Goal: Task Accomplishment & Management: Use online tool/utility

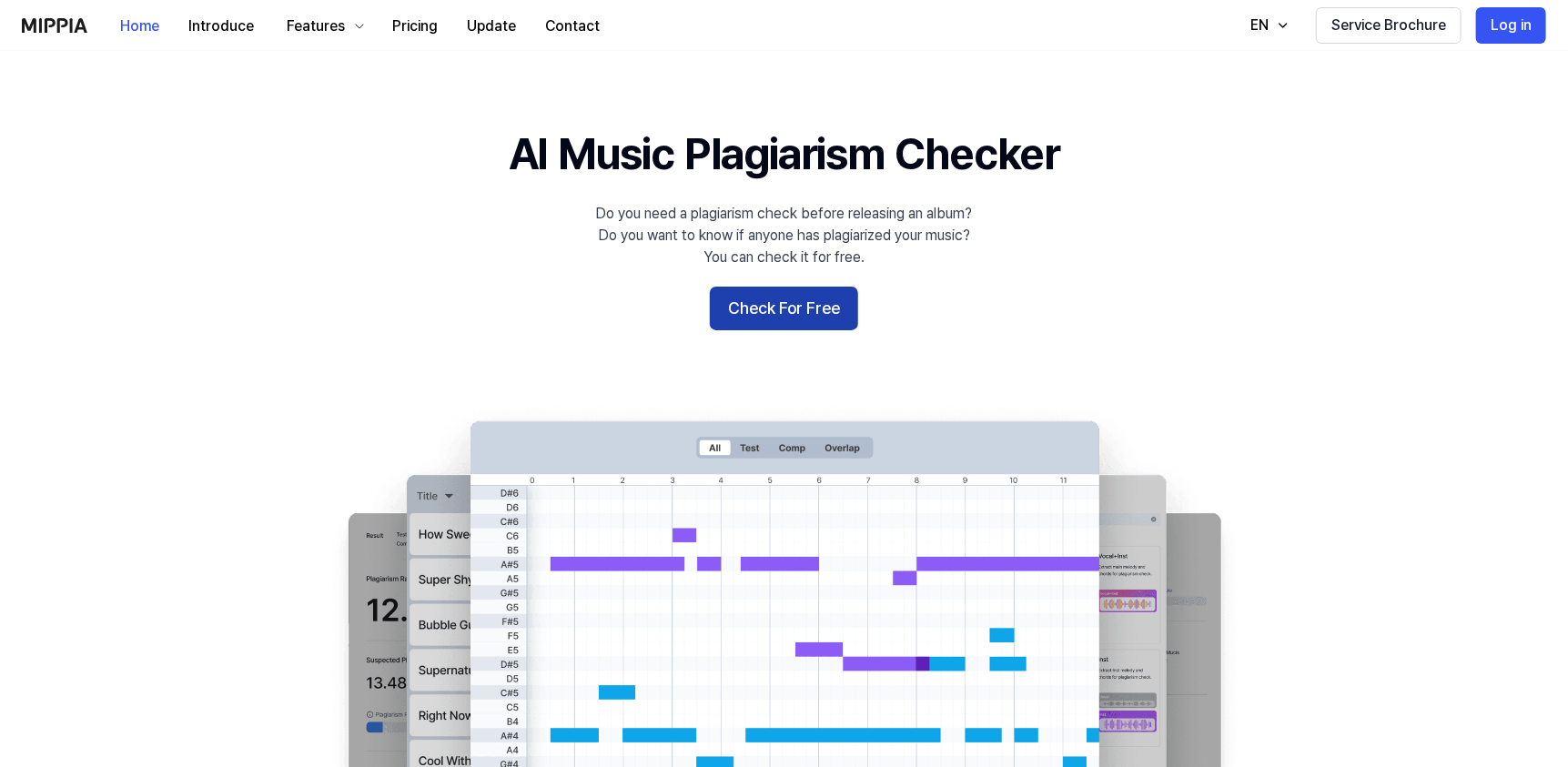
click at [767, 318] on button "Check For Free" at bounding box center [784, 309] width 149 height 44
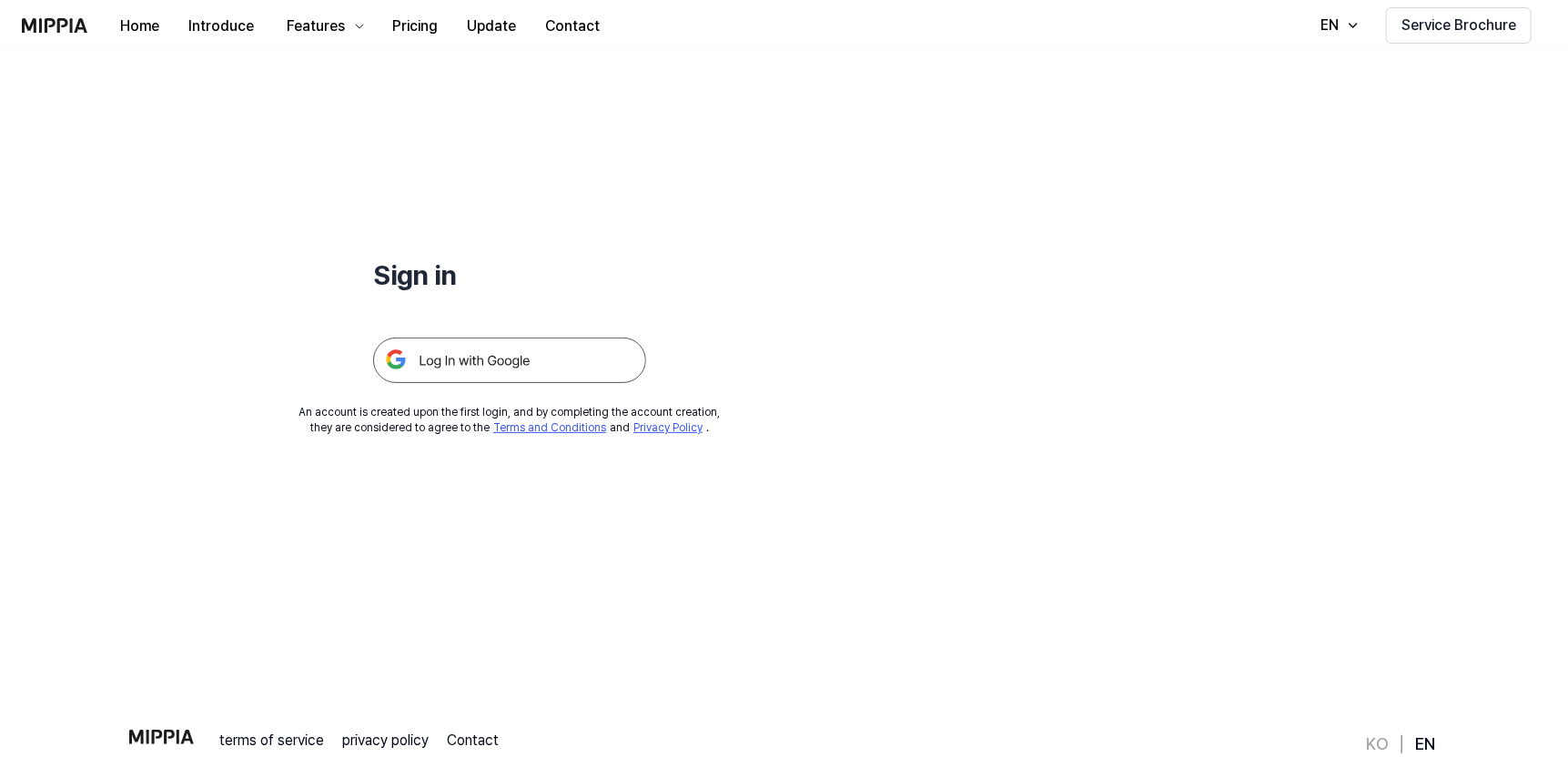
scroll to position [91, 0]
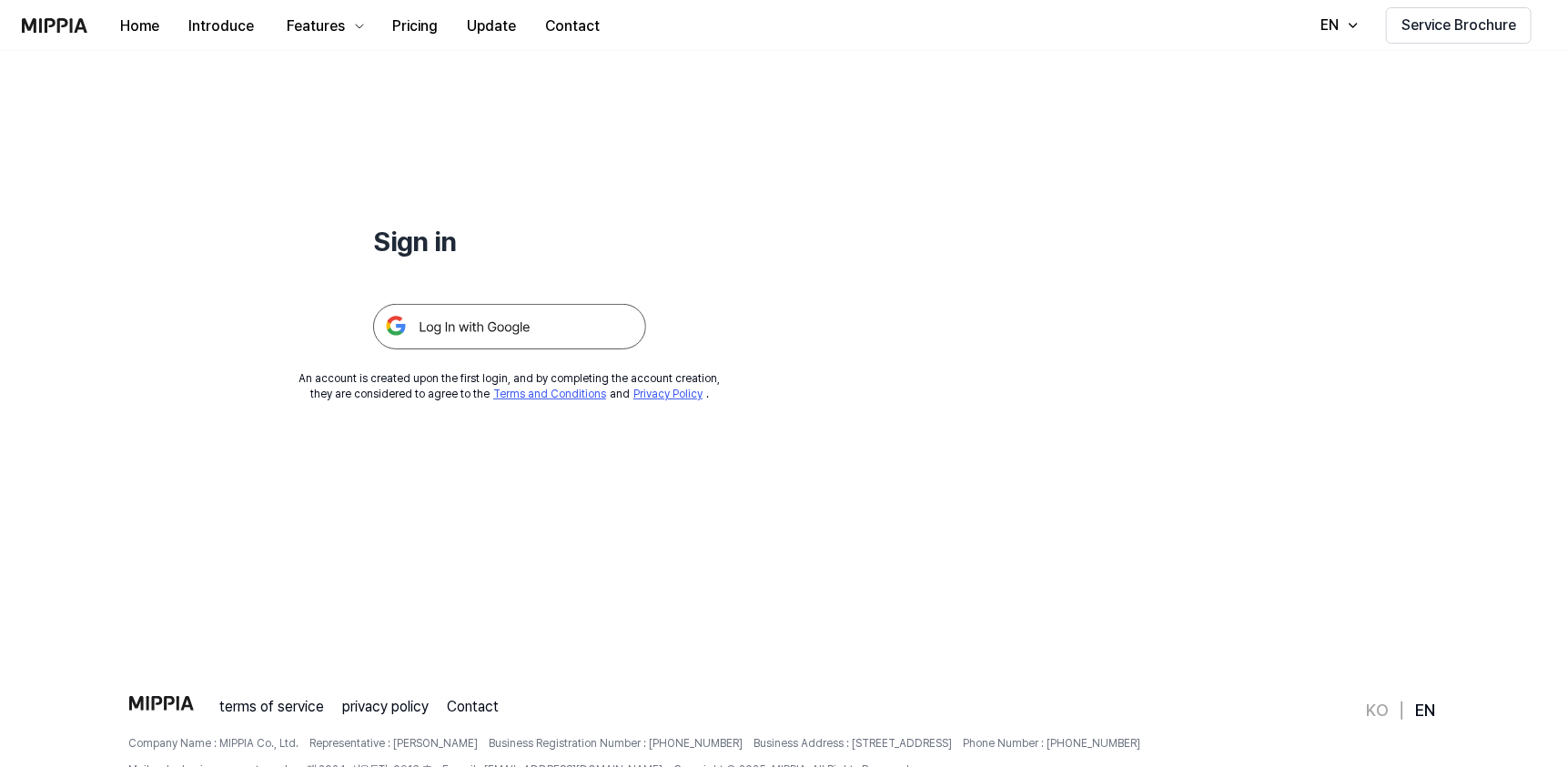
click at [571, 317] on img at bounding box center [509, 327] width 273 height 45
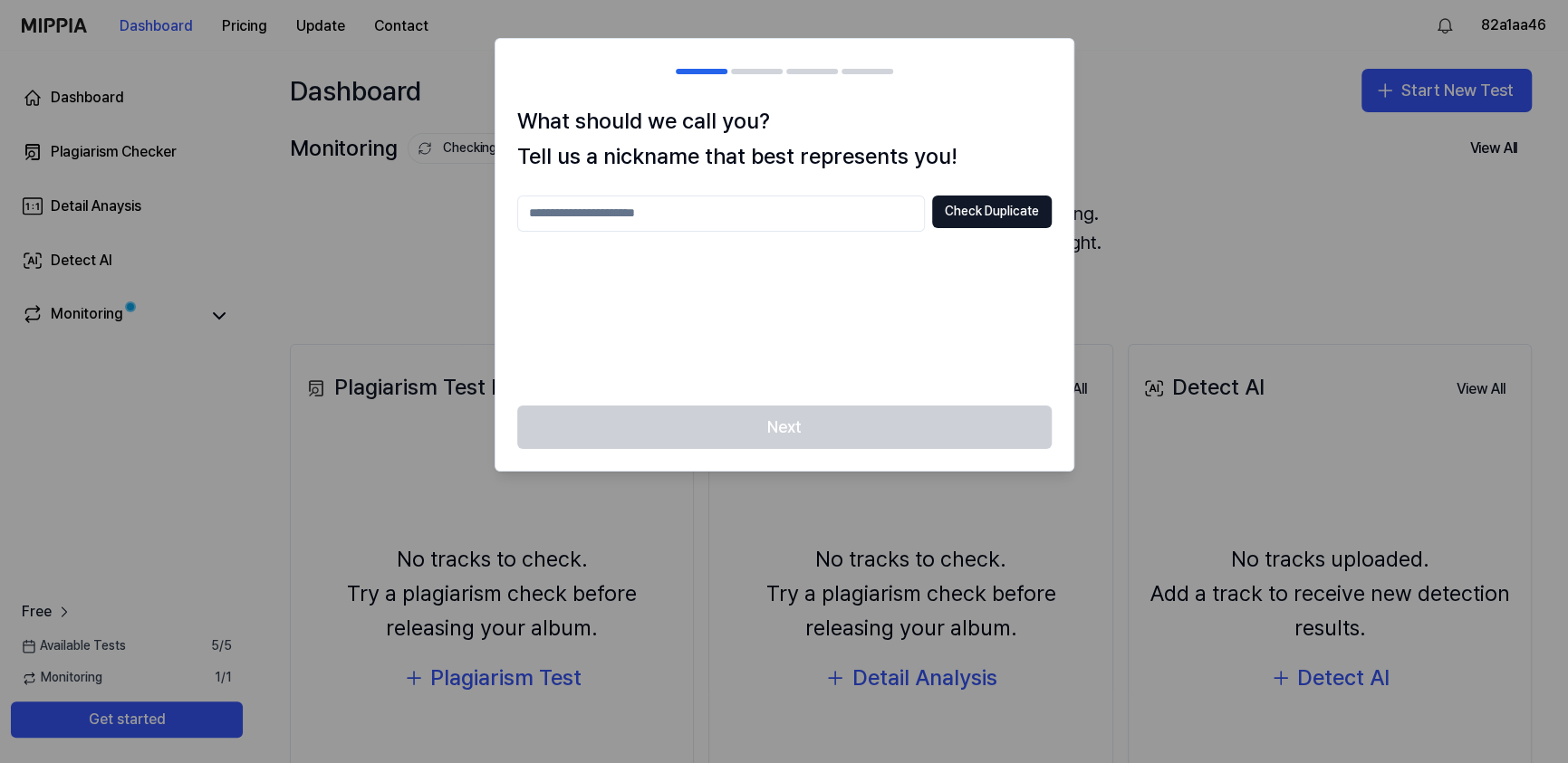
click at [783, 211] on input "text" at bounding box center [721, 214] width 408 height 36
type input "***"
click at [988, 218] on button "Check Duplicate" at bounding box center [991, 212] width 120 height 33
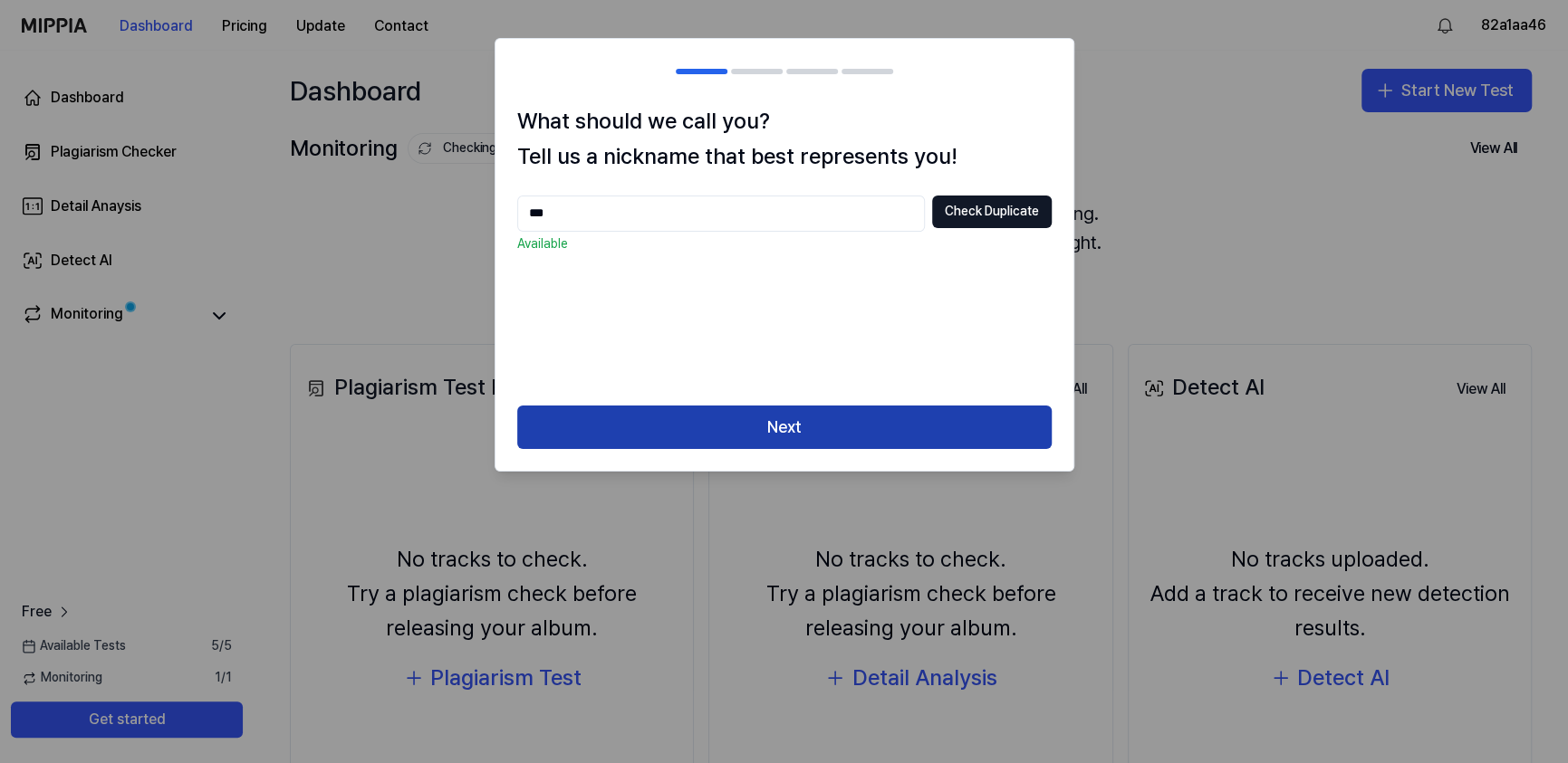
click at [853, 422] on button "Next" at bounding box center [784, 428] width 534 height 43
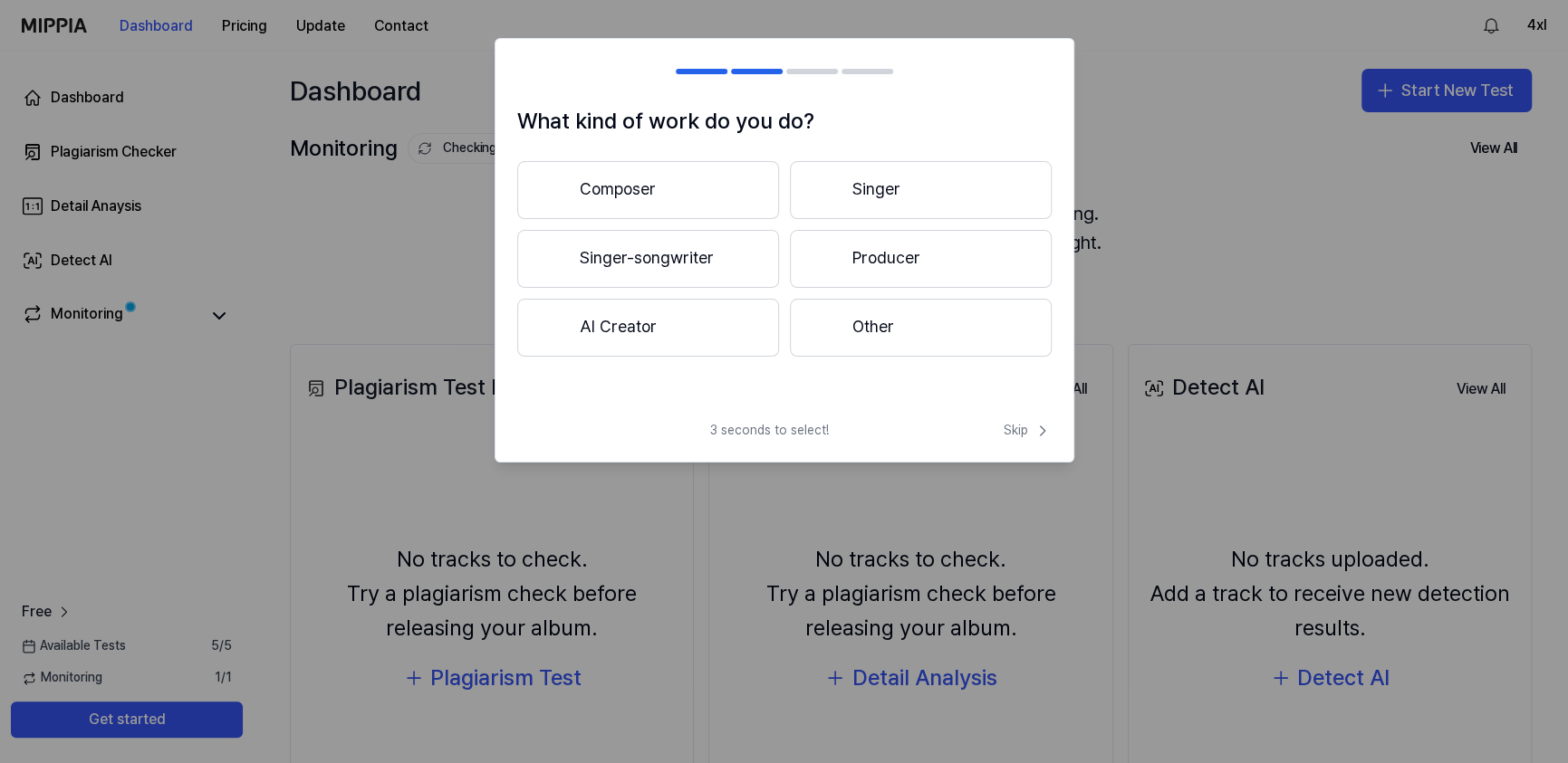
click at [929, 184] on button "Singer" at bounding box center [921, 190] width 262 height 58
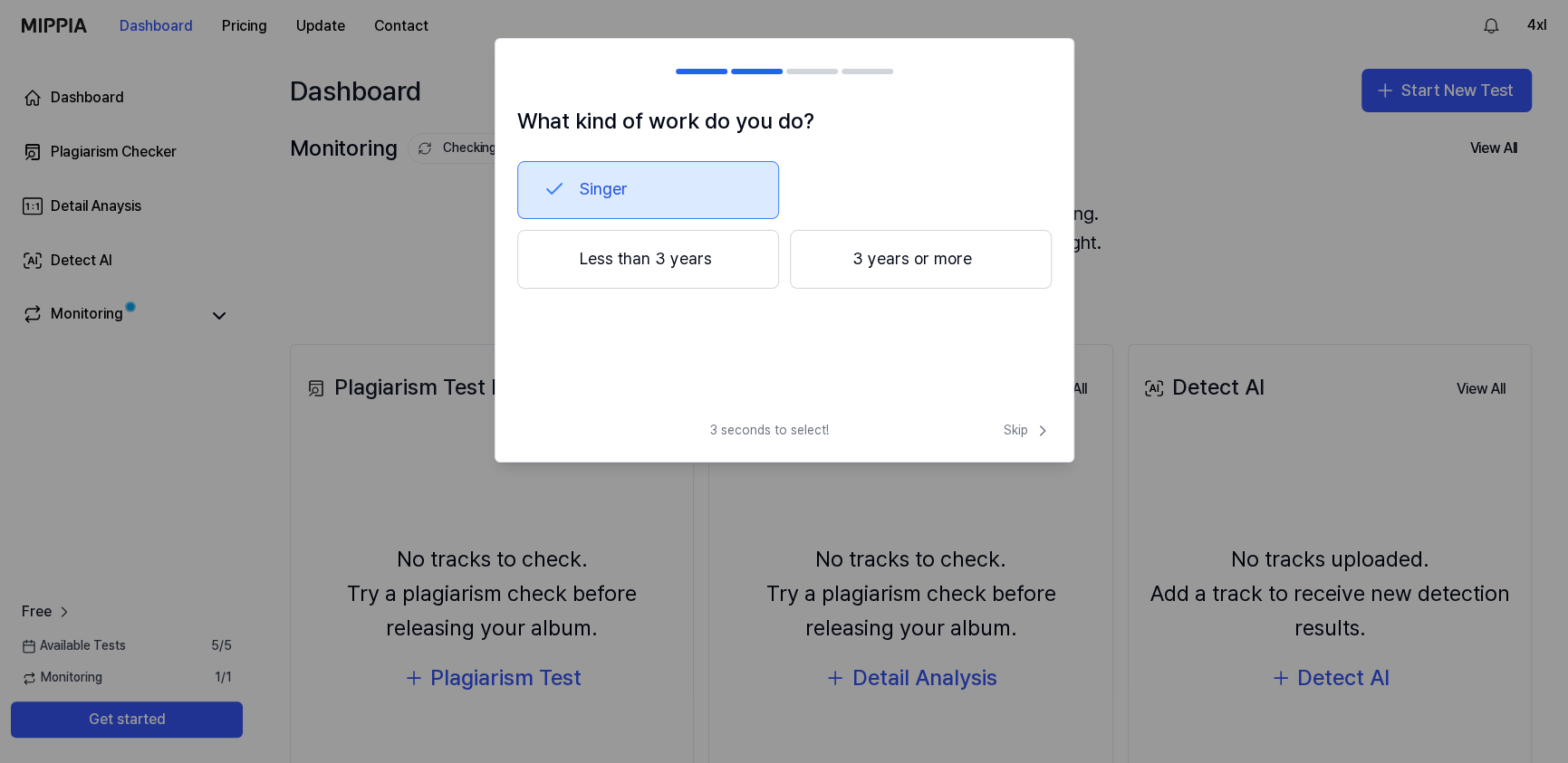
click at [656, 194] on button "Singer" at bounding box center [648, 190] width 262 height 58
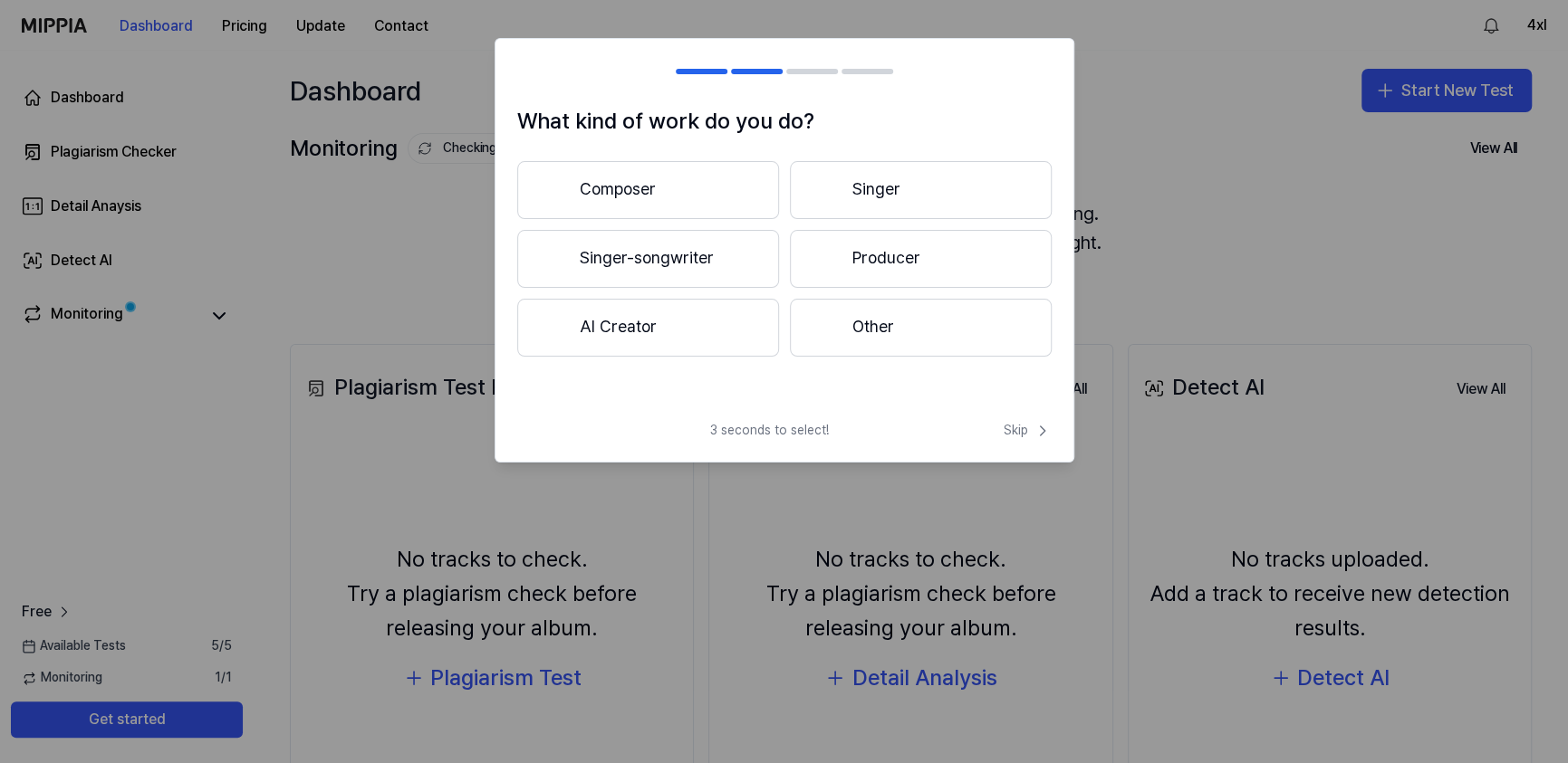
click at [873, 322] on button "Other" at bounding box center [921, 328] width 262 height 58
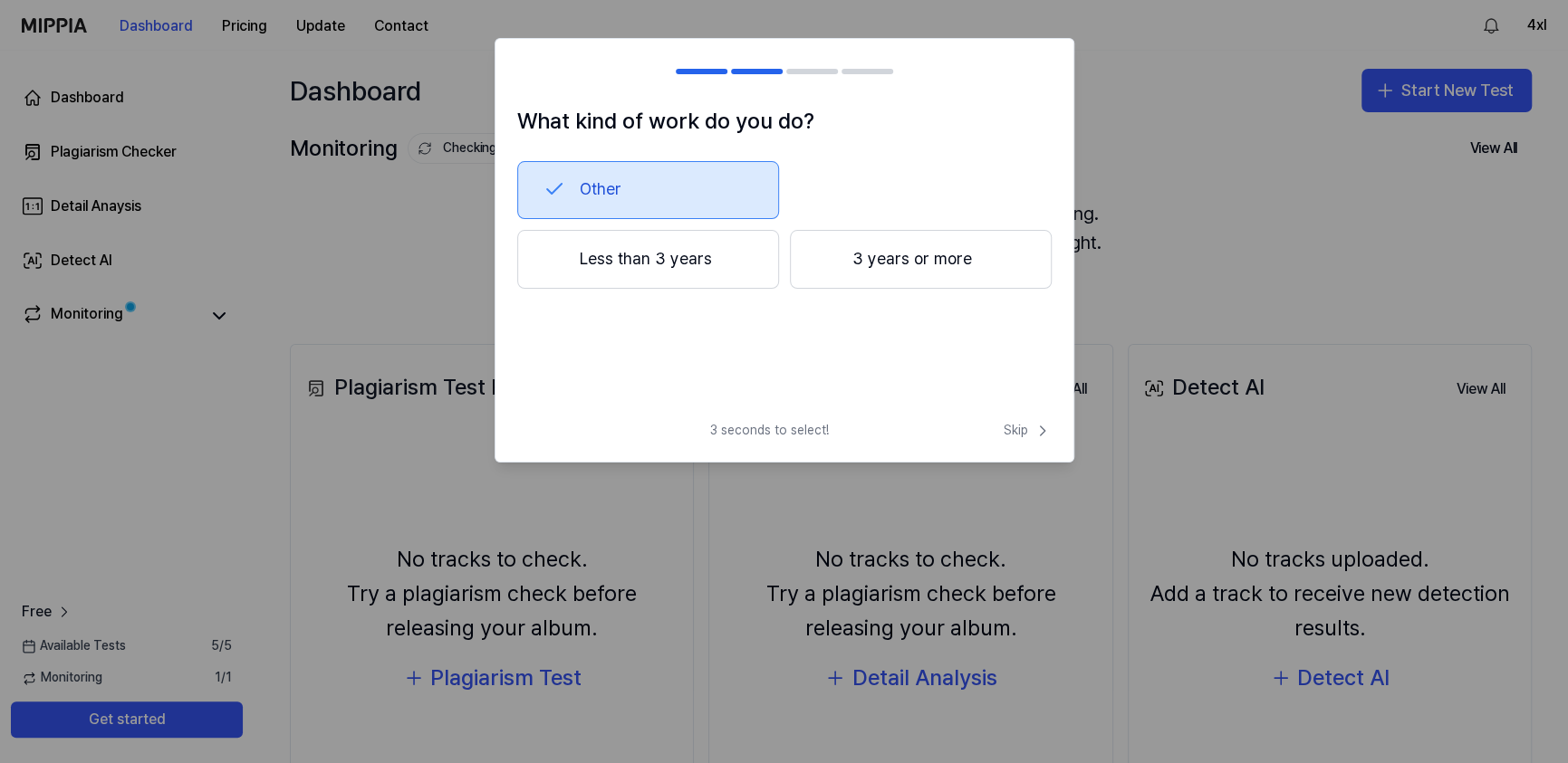
click at [719, 184] on button "Other" at bounding box center [648, 190] width 262 height 58
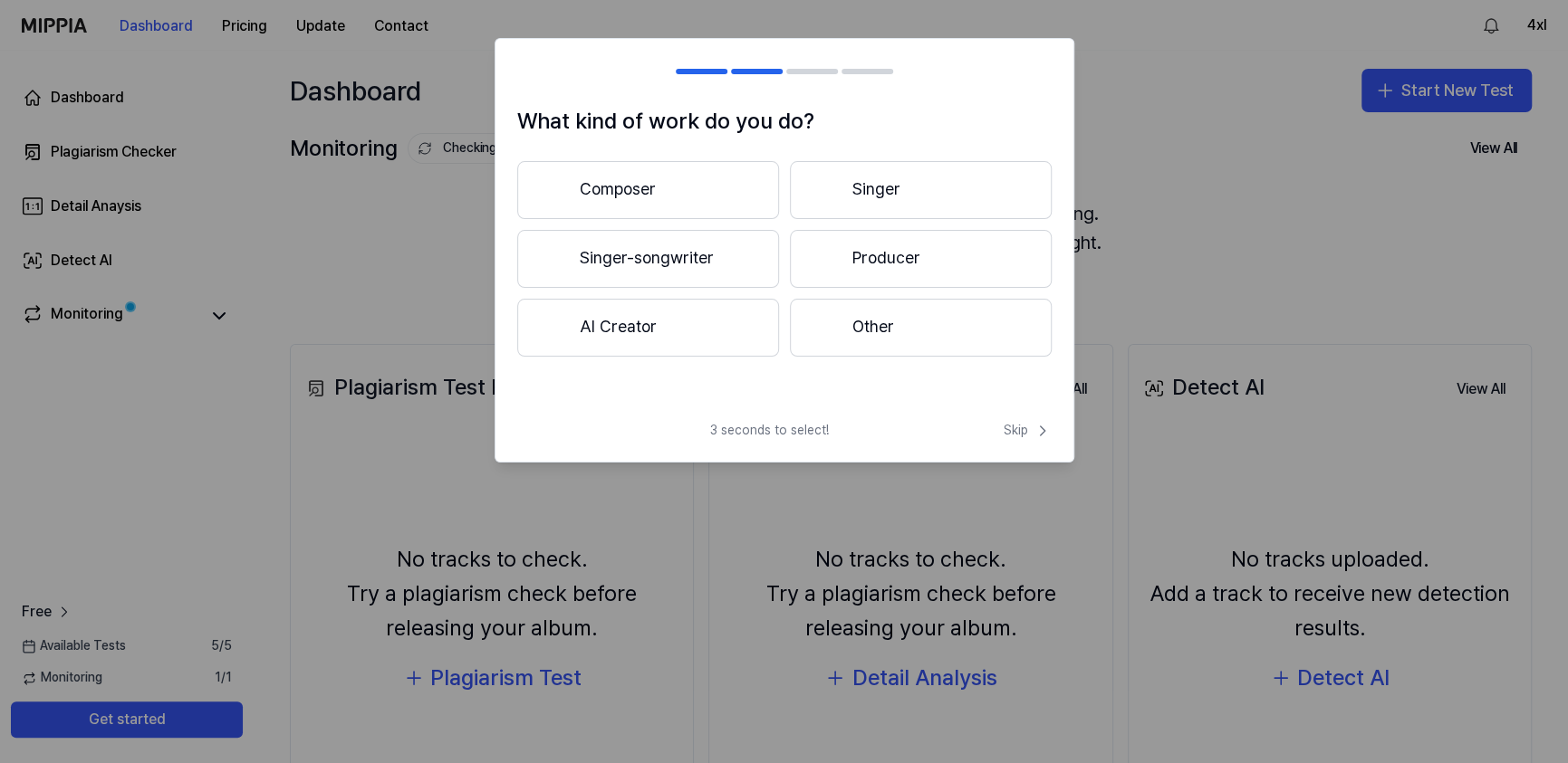
click at [723, 260] on button "Singer-songwriter" at bounding box center [648, 259] width 262 height 58
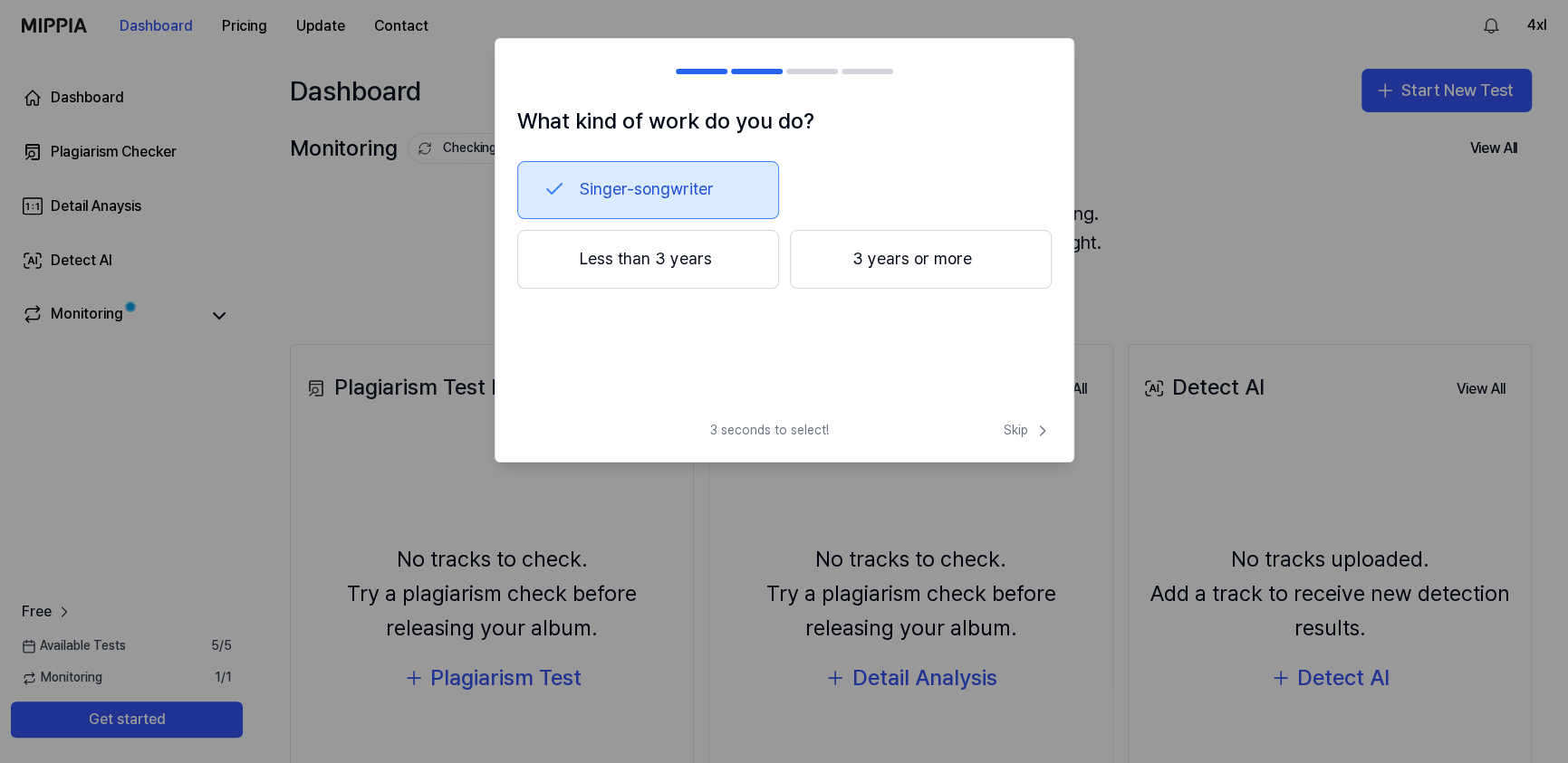
click at [721, 251] on button "Less than 3 years" at bounding box center [648, 259] width 262 height 59
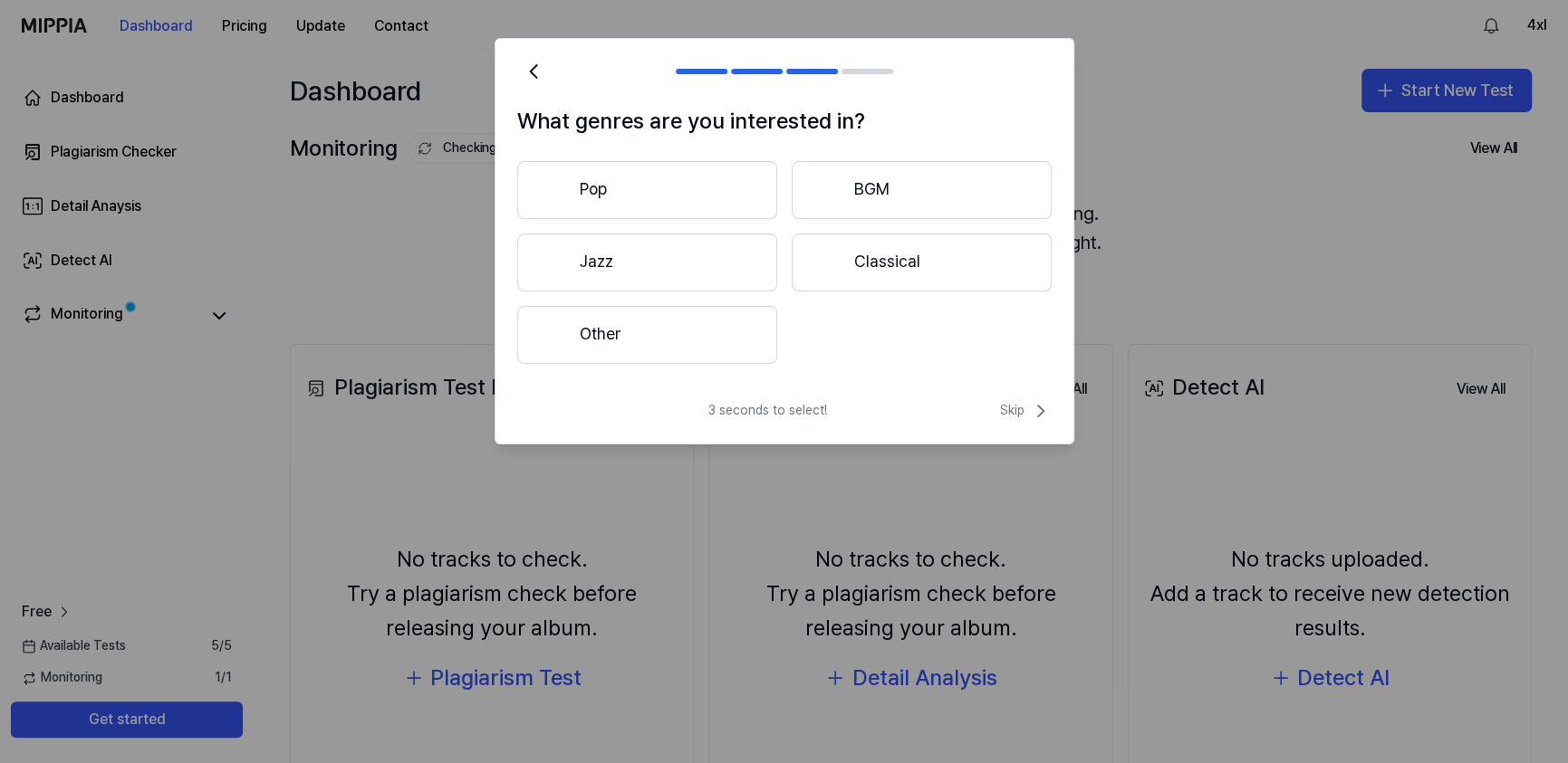
click at [710, 337] on button "Other" at bounding box center [647, 335] width 260 height 58
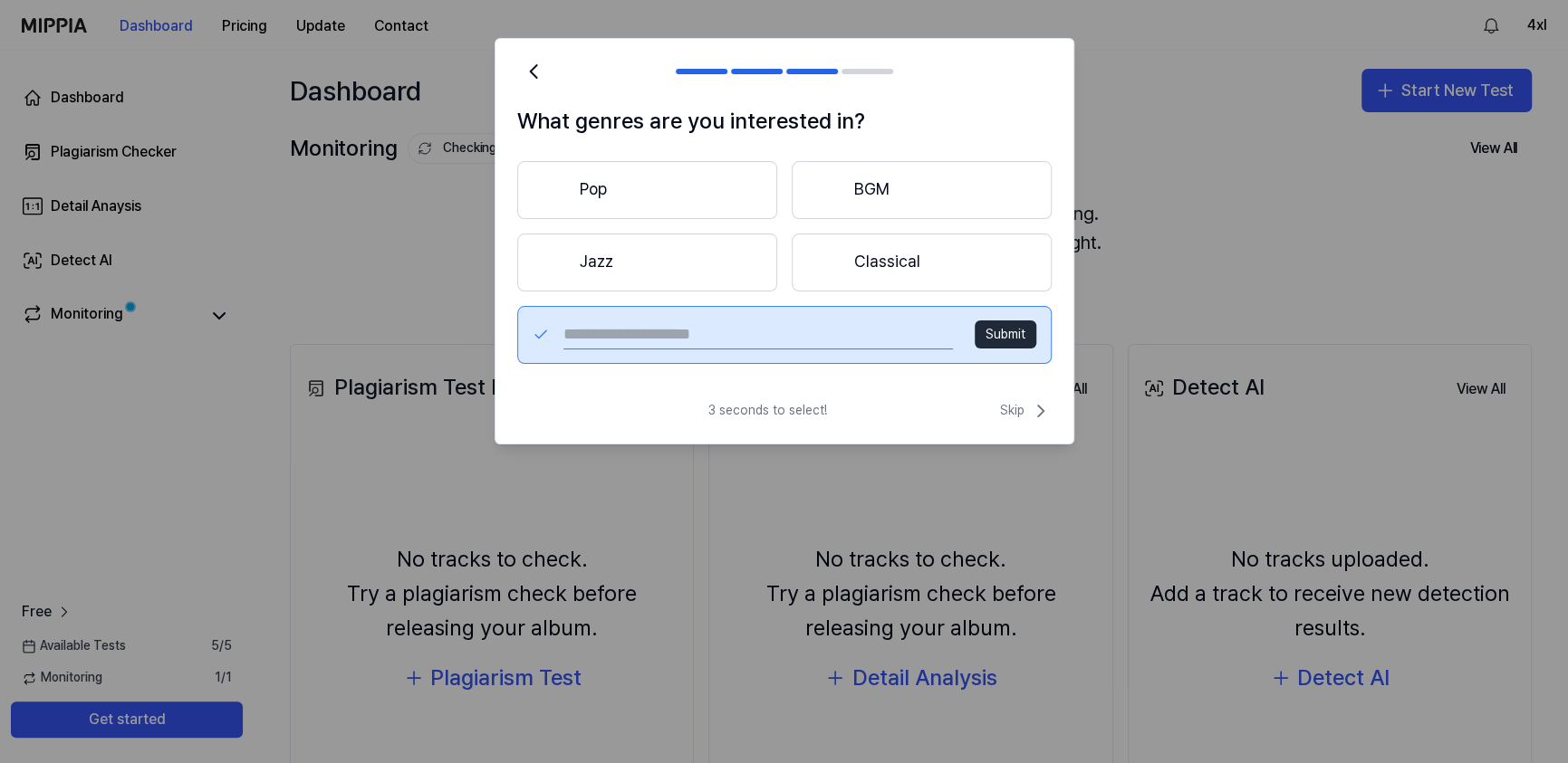
click at [728, 199] on button "Pop" at bounding box center [647, 190] width 260 height 58
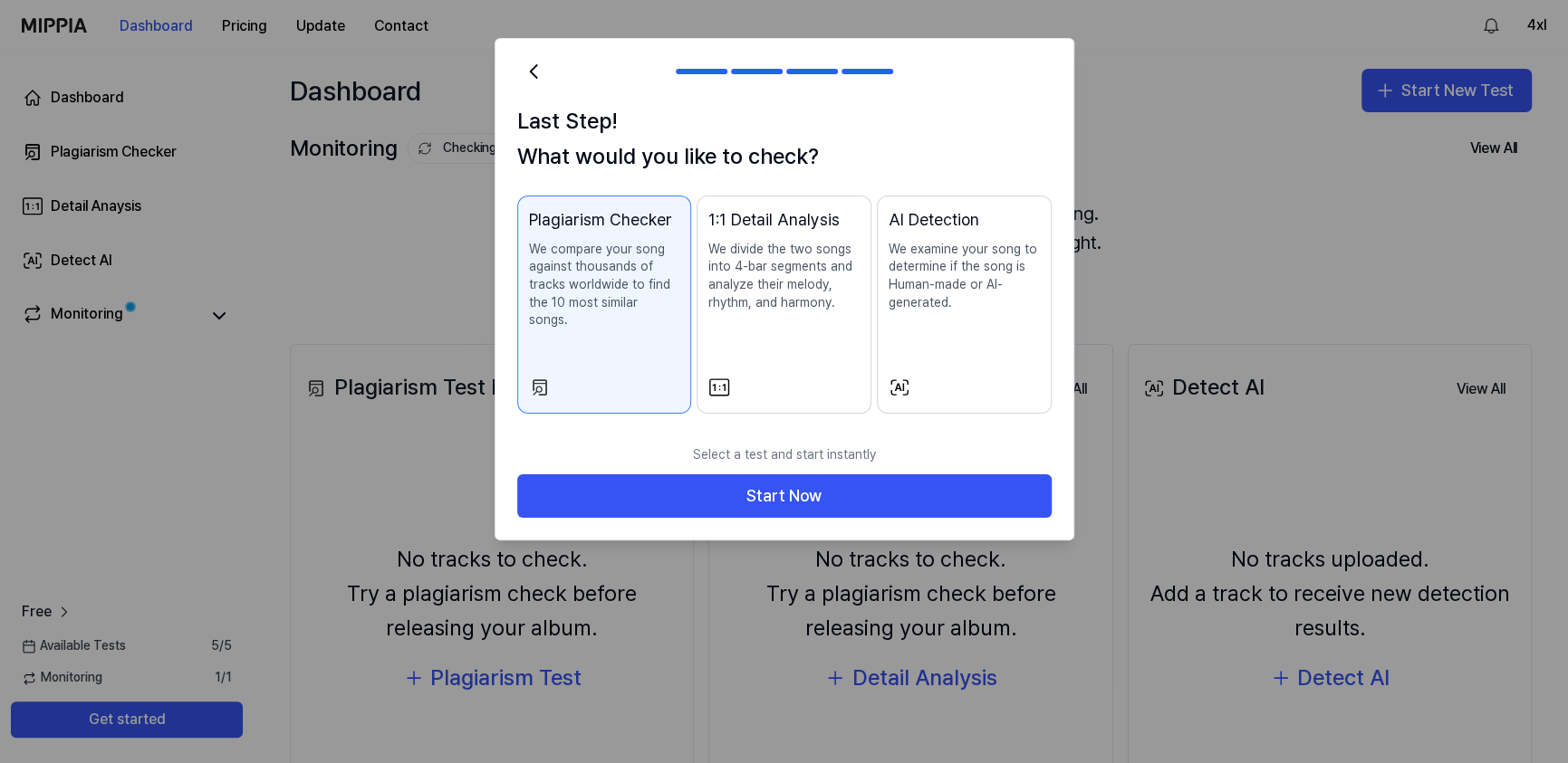
click at [817, 331] on div "1:1 Detail Analysis We divide the two songs into 4-bar segments and analyze the…" at bounding box center [784, 277] width 152 height 140
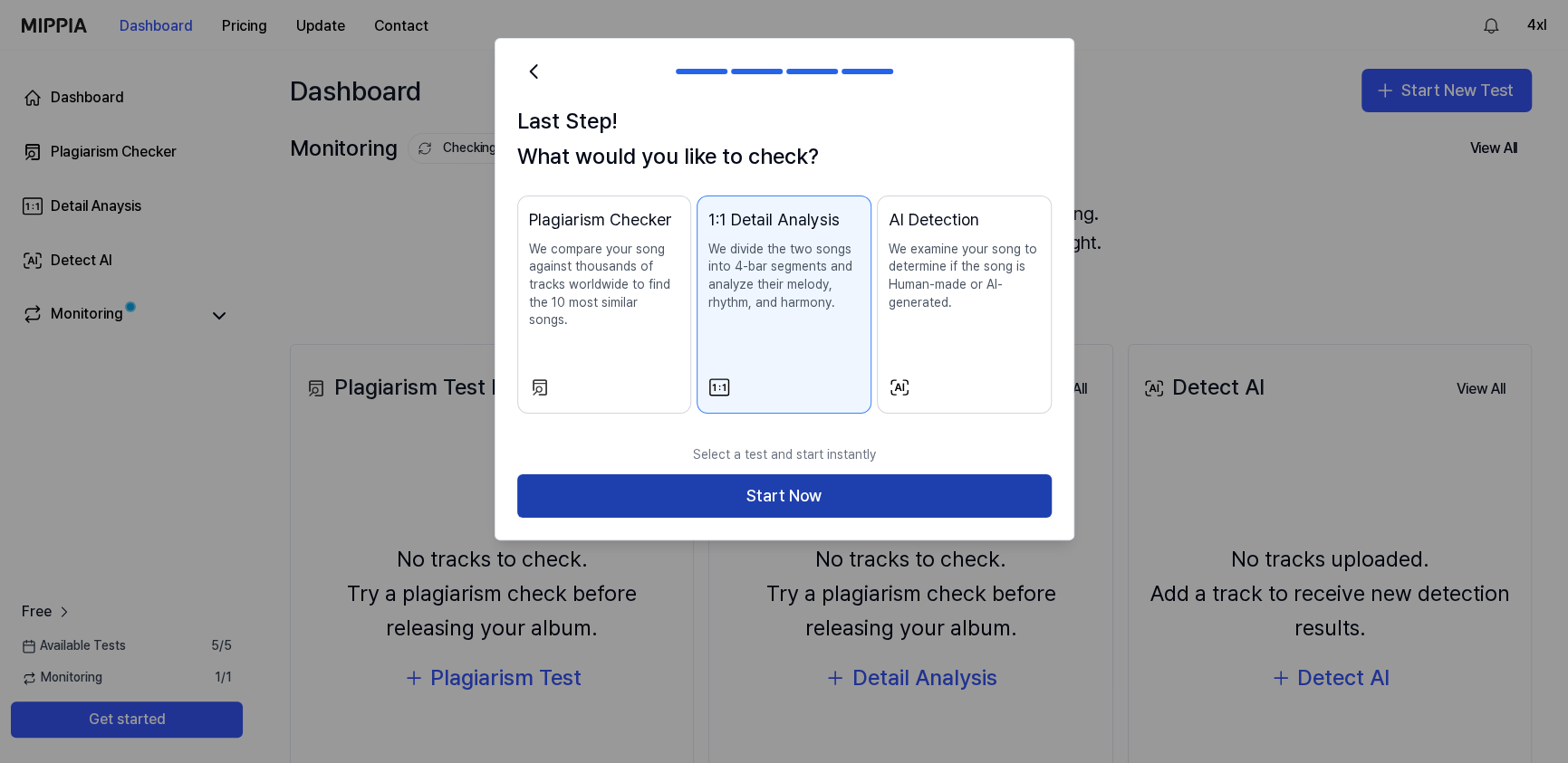
click at [839, 482] on button "Start Now" at bounding box center [784, 496] width 534 height 43
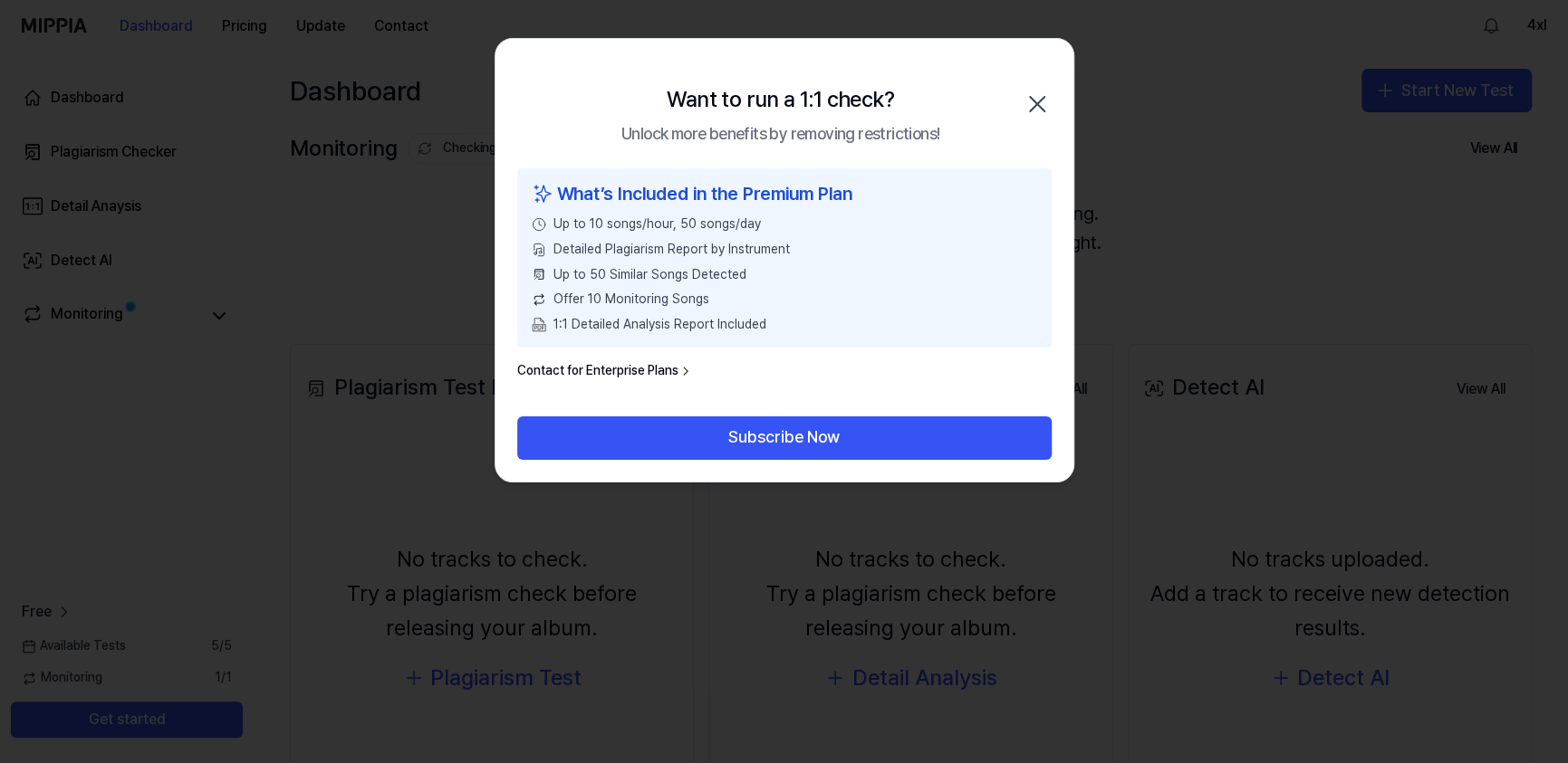
click at [667, 377] on link "Contact for Enterprise Plans" at bounding box center [605, 371] width 175 height 18
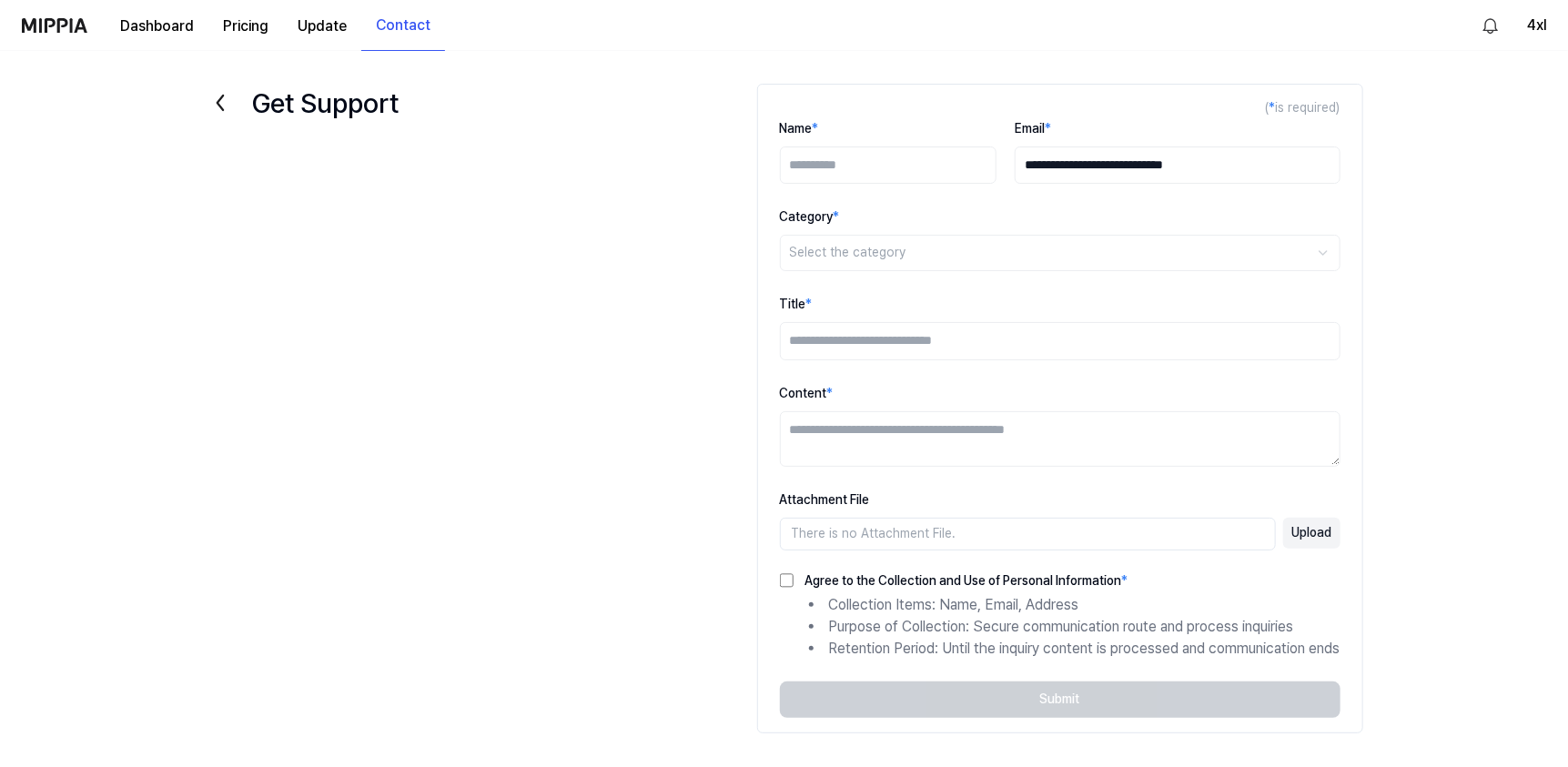
click at [223, 101] on icon at bounding box center [220, 102] width 29 height 29
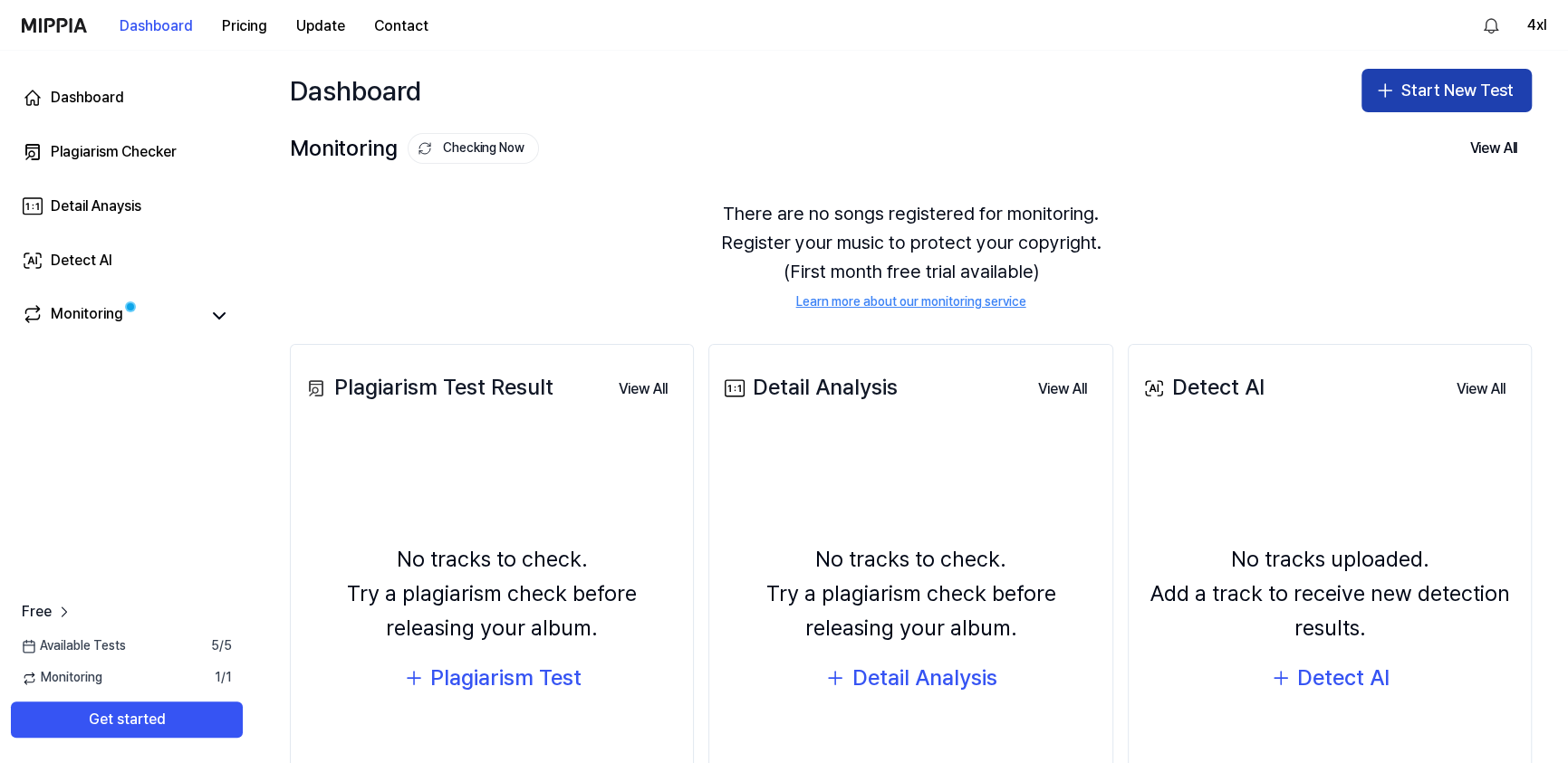
click at [1429, 103] on button "Start New Test" at bounding box center [1446, 90] width 171 height 43
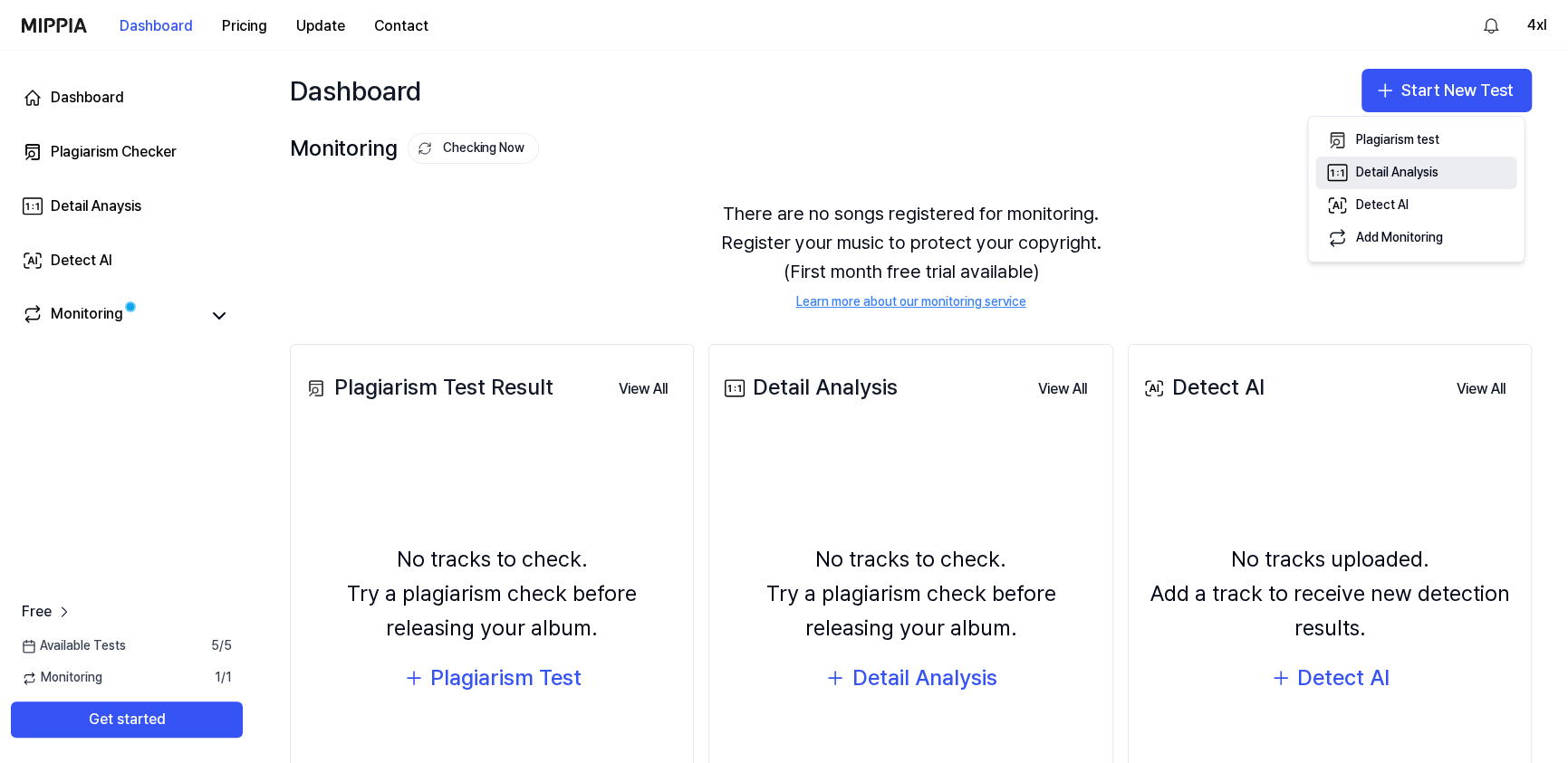
click at [1349, 183] on button "Detail Analysis" at bounding box center [1415, 172] width 201 height 33
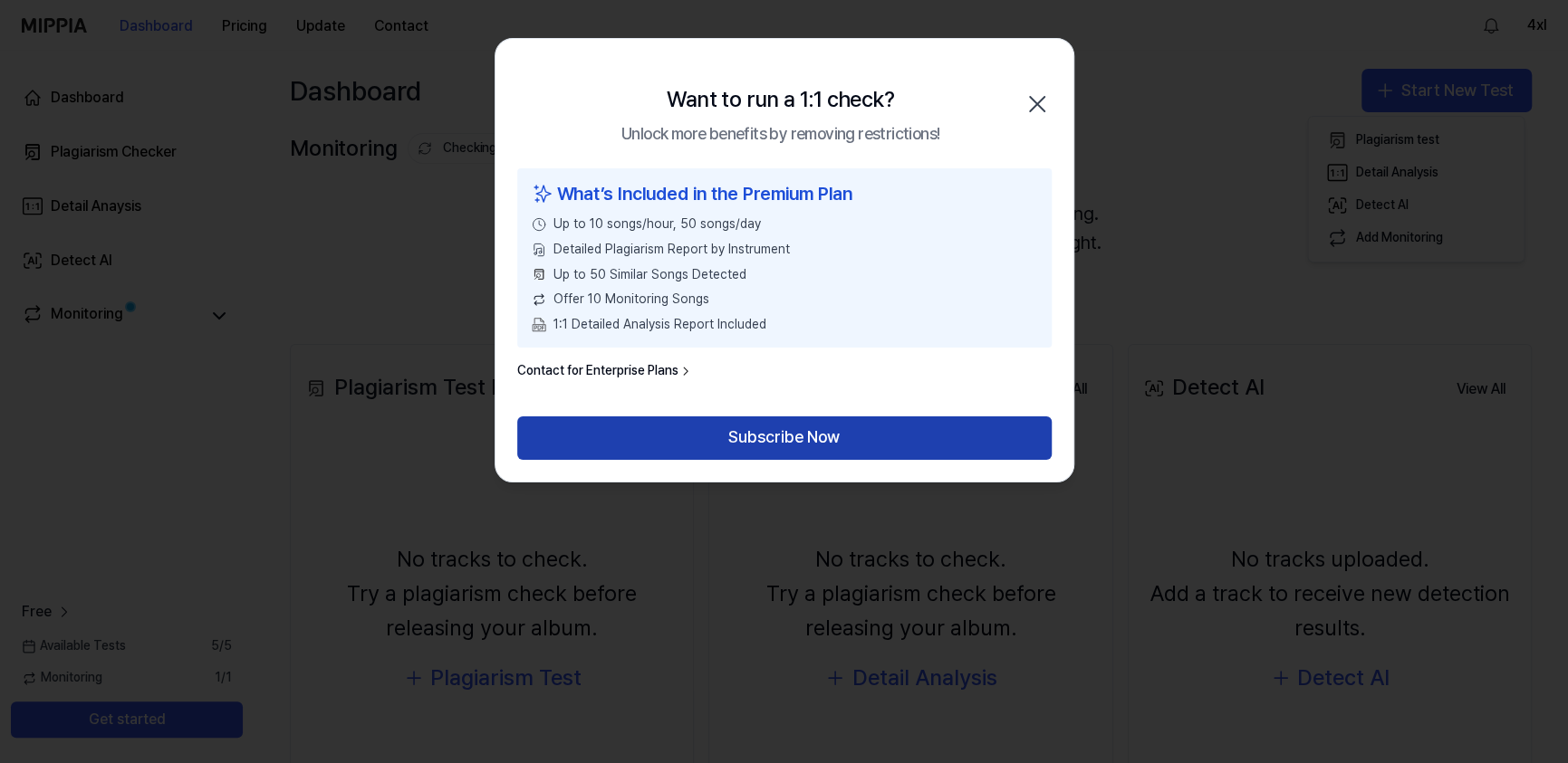
click at [743, 446] on button "Subscribe Now" at bounding box center [784, 438] width 534 height 43
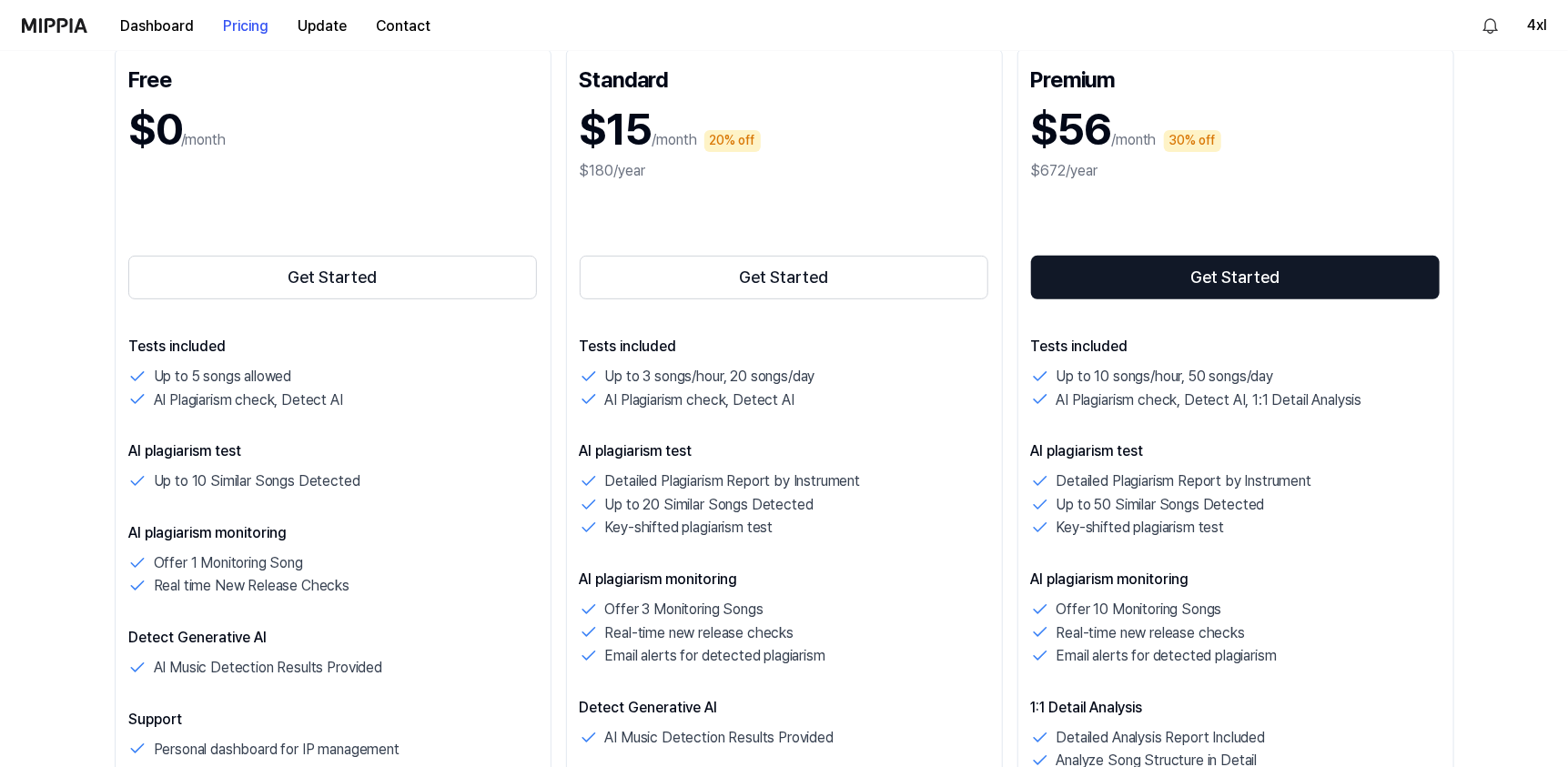
scroll to position [365, 0]
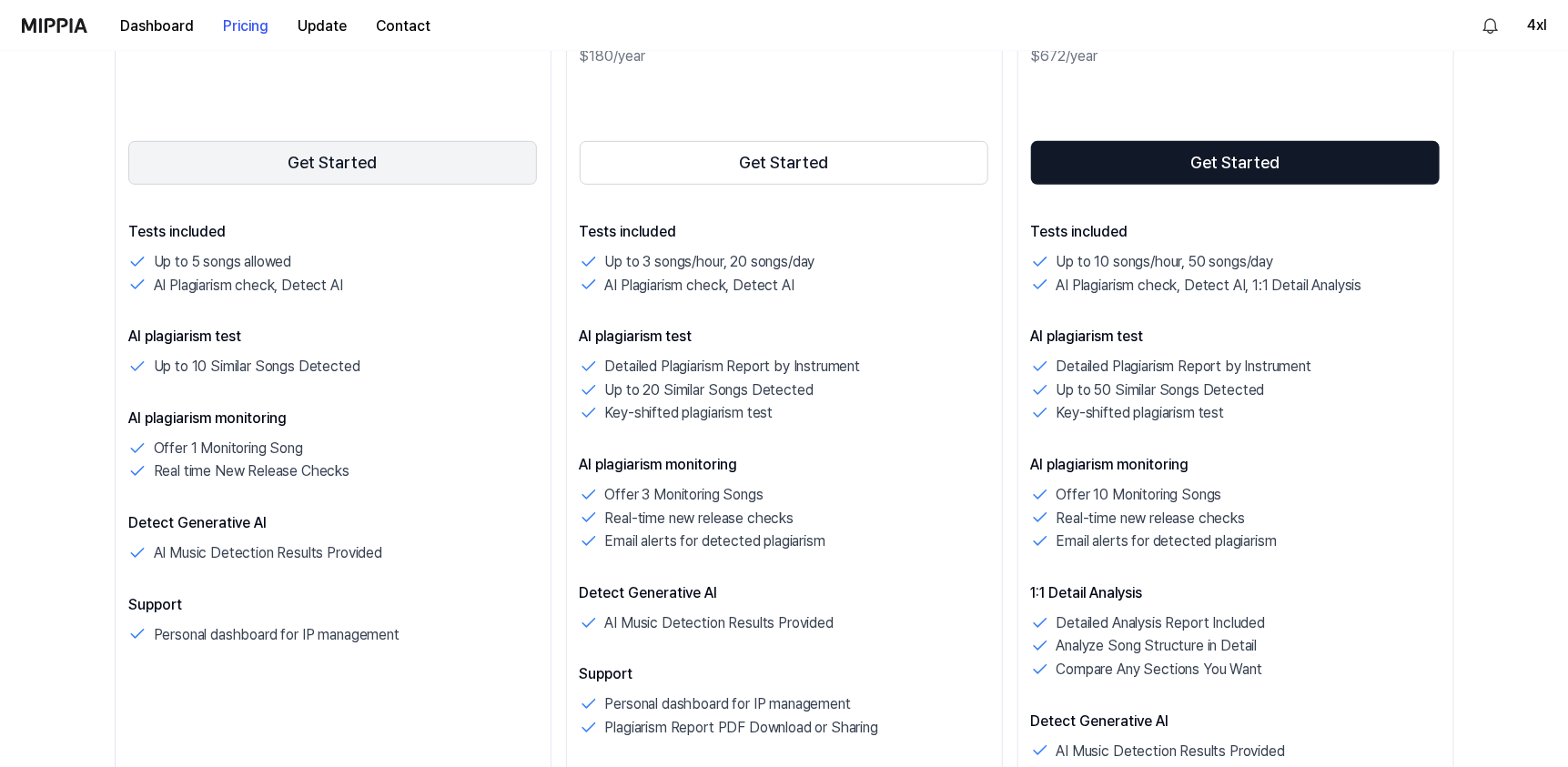
click at [297, 169] on button "Get Started" at bounding box center [333, 163] width 410 height 44
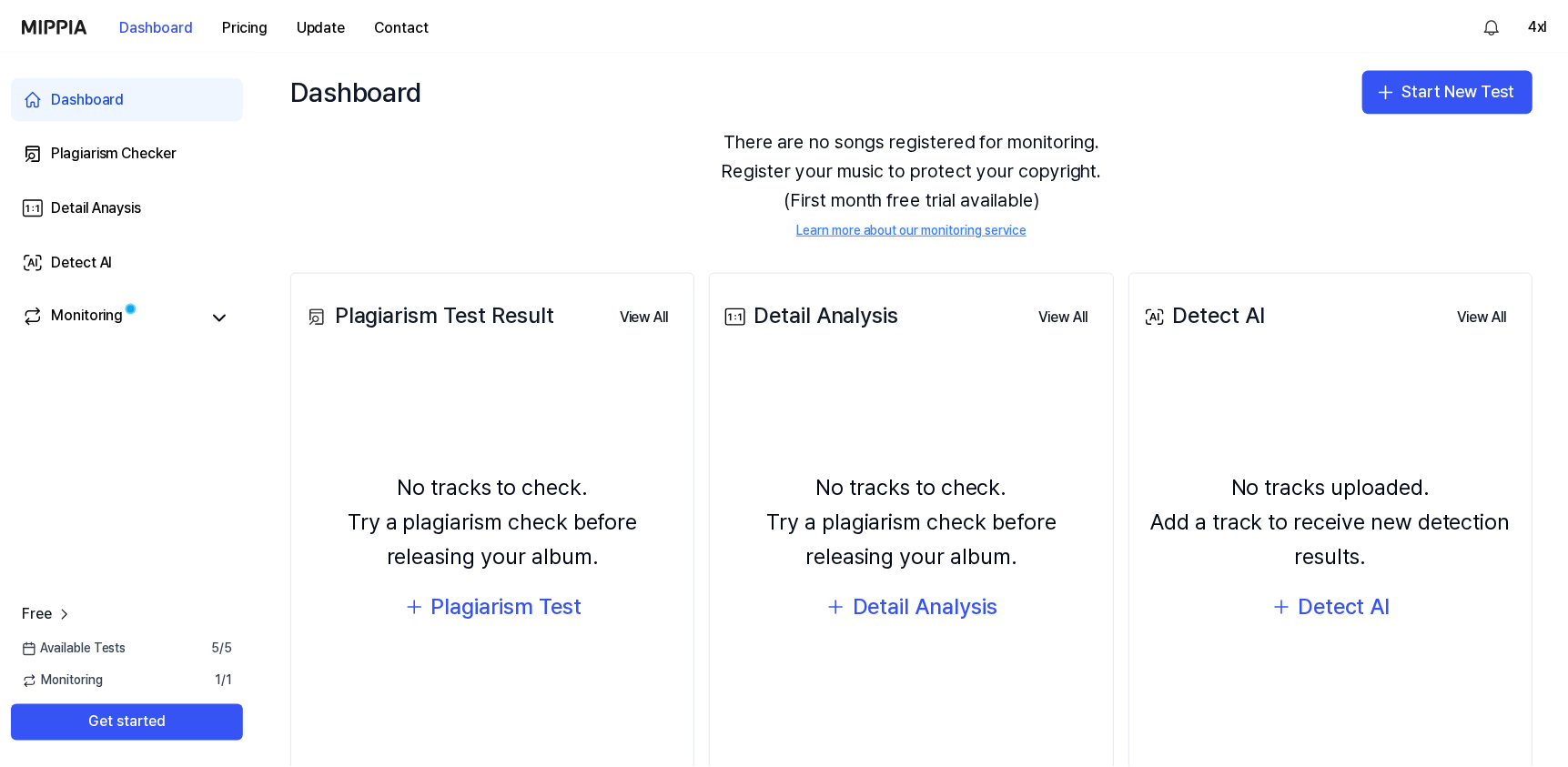
scroll to position [141, 0]
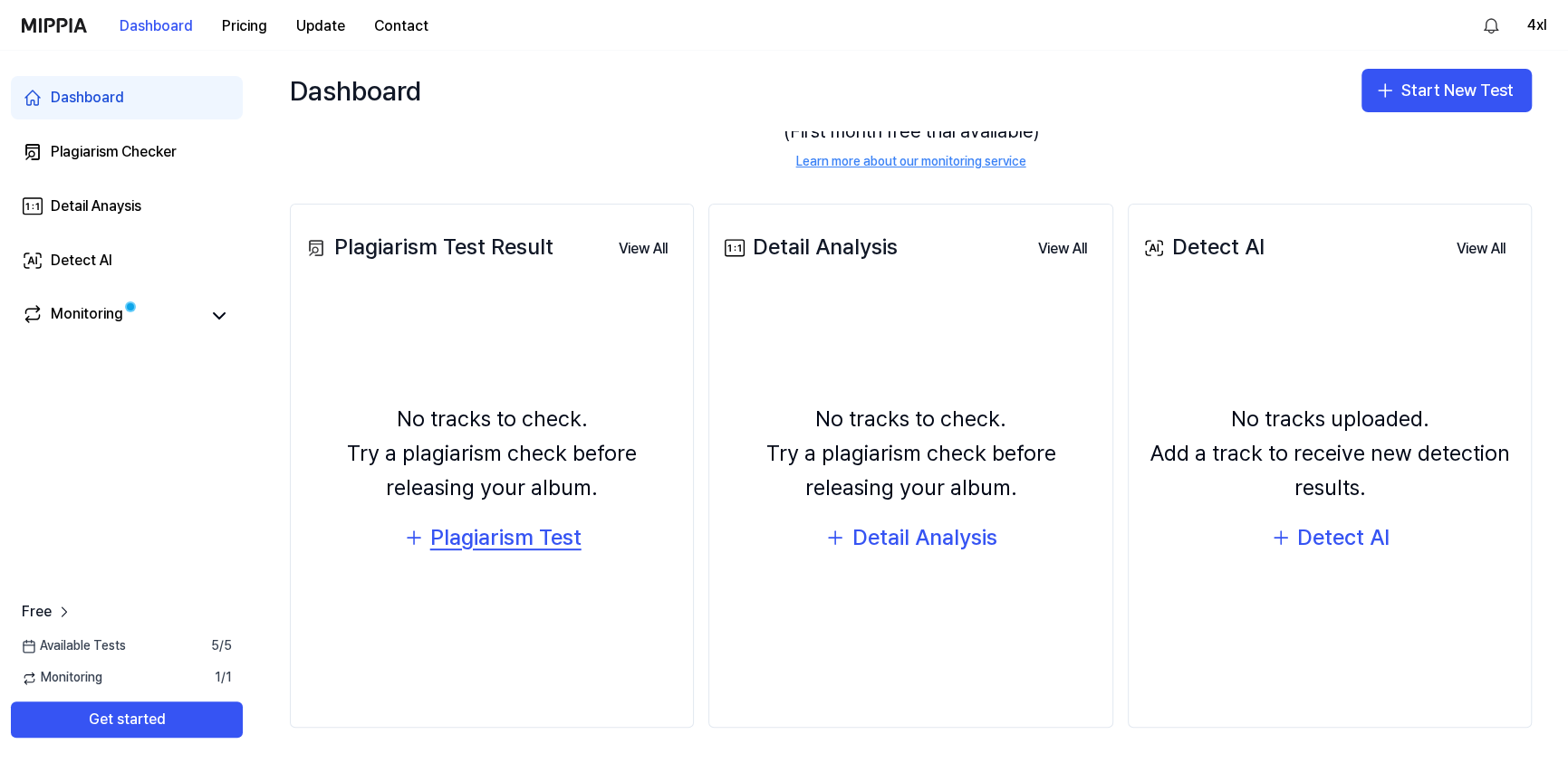
click at [549, 538] on div "Plagiarism Test" at bounding box center [506, 538] width 152 height 35
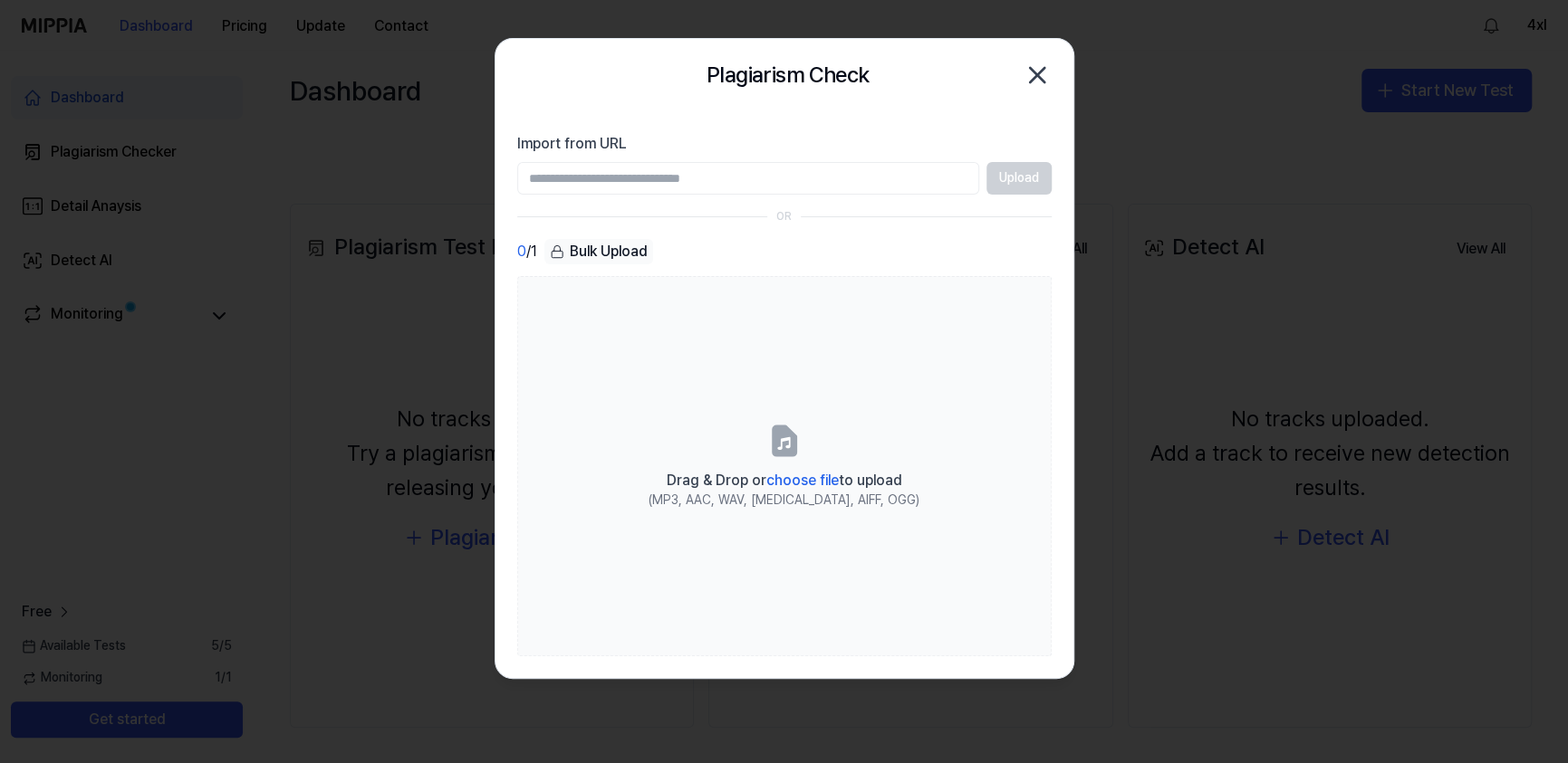
click at [1018, 76] on div "Plagiarism Check Close" at bounding box center [784, 75] width 534 height 36
click at [1027, 77] on icon "button" at bounding box center [1037, 74] width 29 height 29
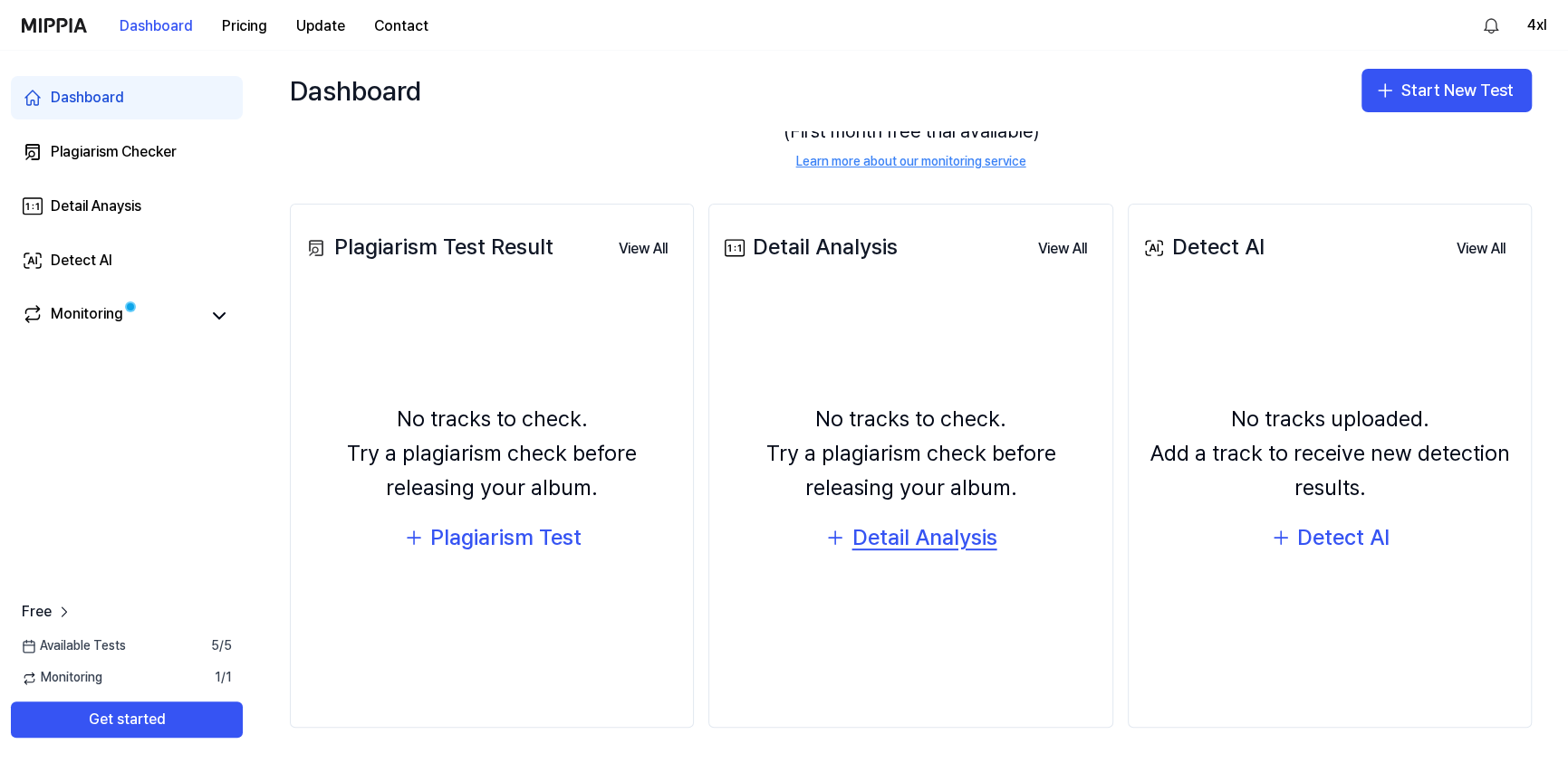
click at [916, 544] on div "Detail Analysis" at bounding box center [924, 538] width 145 height 35
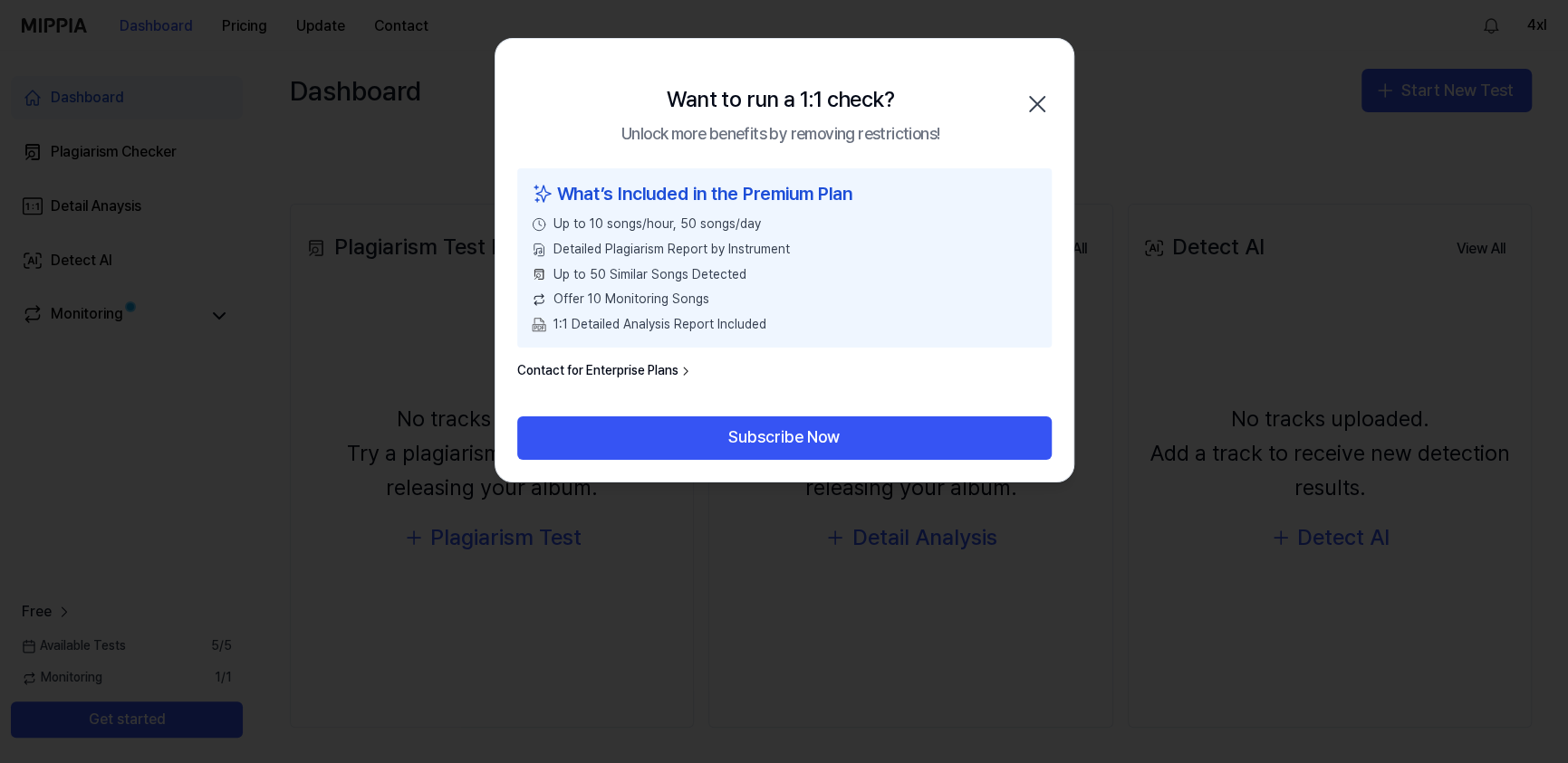
click at [1029, 99] on icon "button" at bounding box center [1037, 104] width 29 height 29
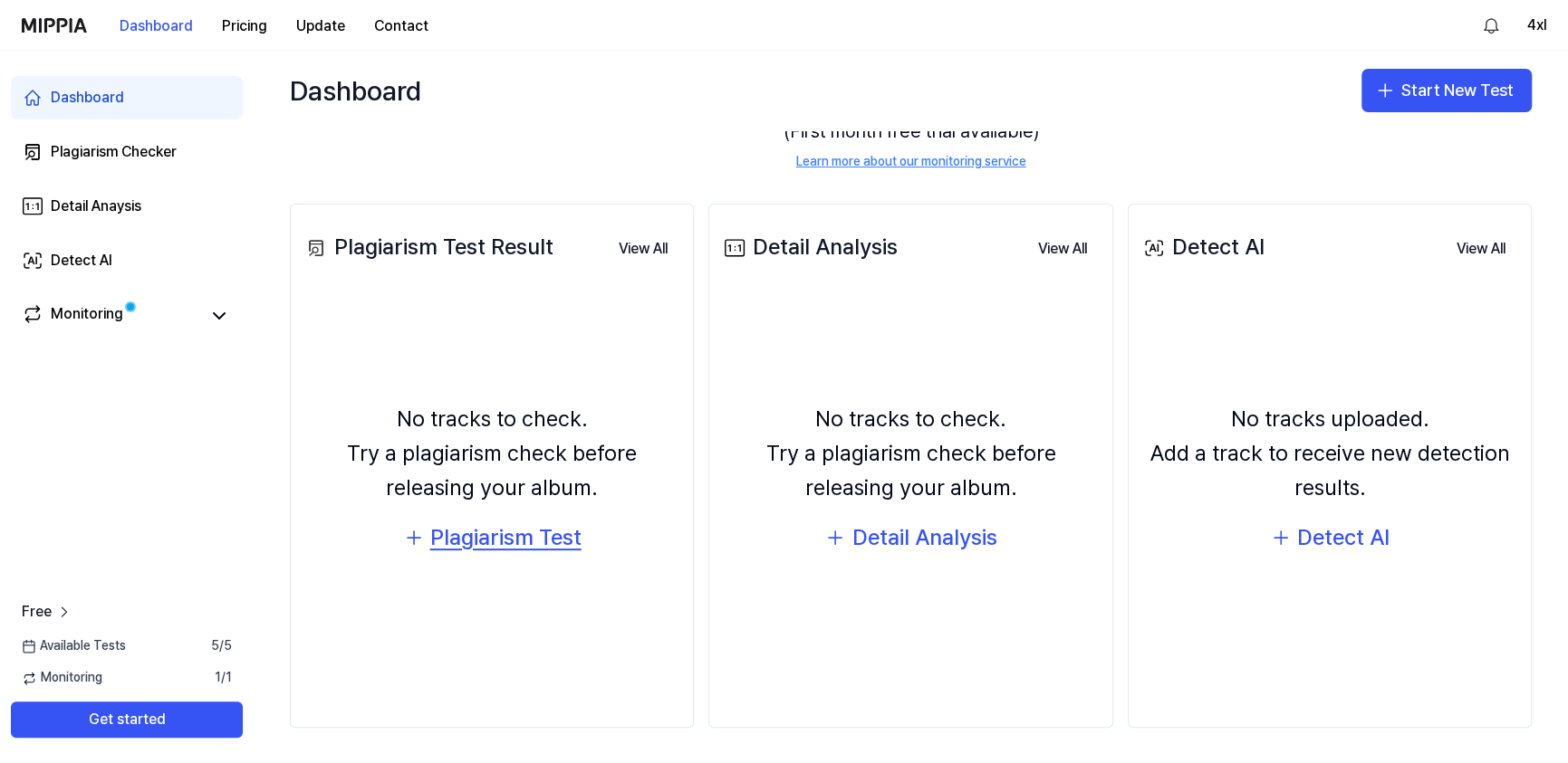
click at [553, 535] on div "Plagiarism Test" at bounding box center [506, 538] width 152 height 35
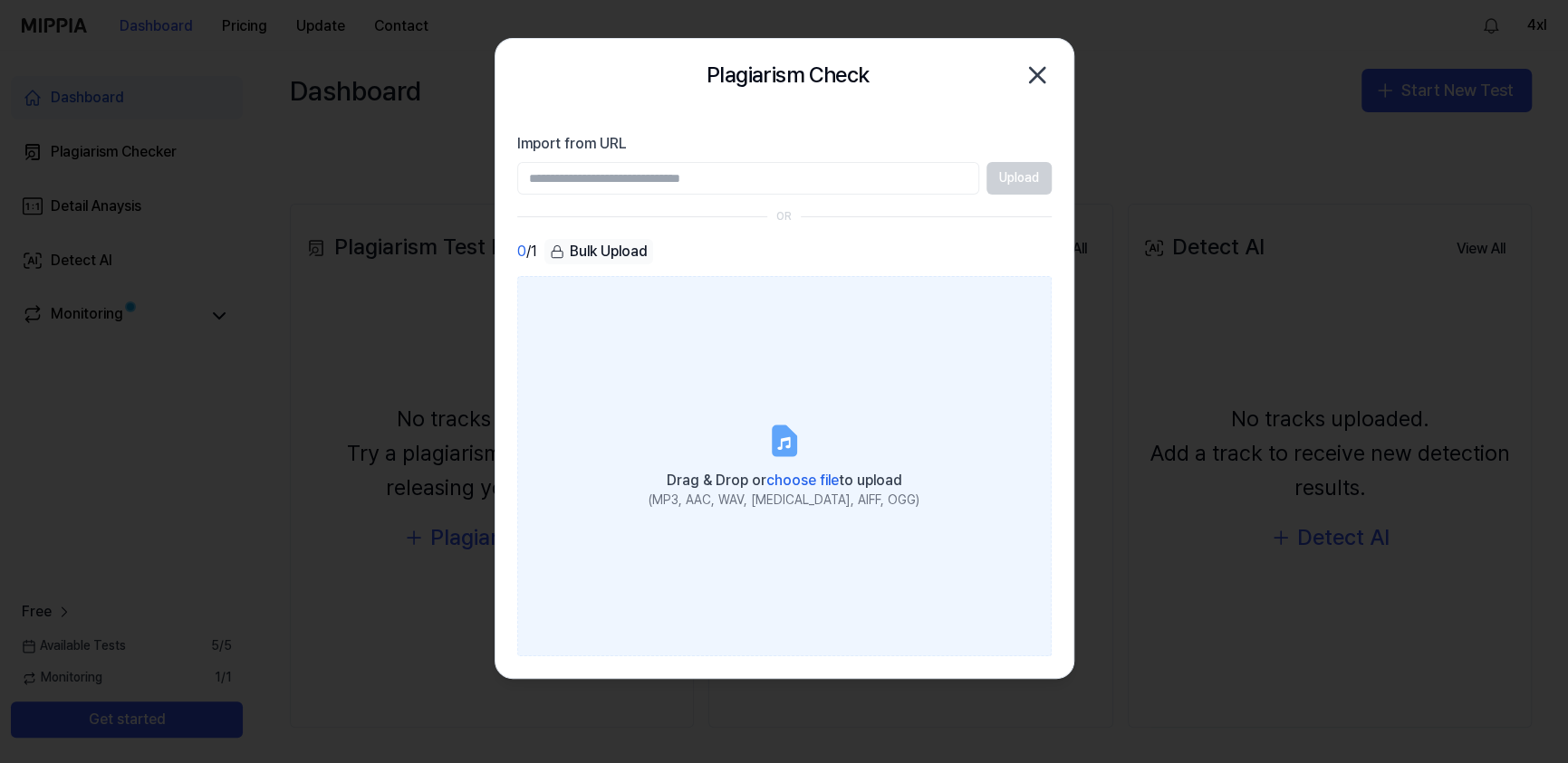
click at [767, 476] on span "choose file" at bounding box center [802, 480] width 73 height 17
click at [0, 0] on input "Drag & Drop or choose file to upload (MP3, AAC, WAV, [MEDICAL_DATA], AIFF, OGG)" at bounding box center [0, 0] width 0 height 0
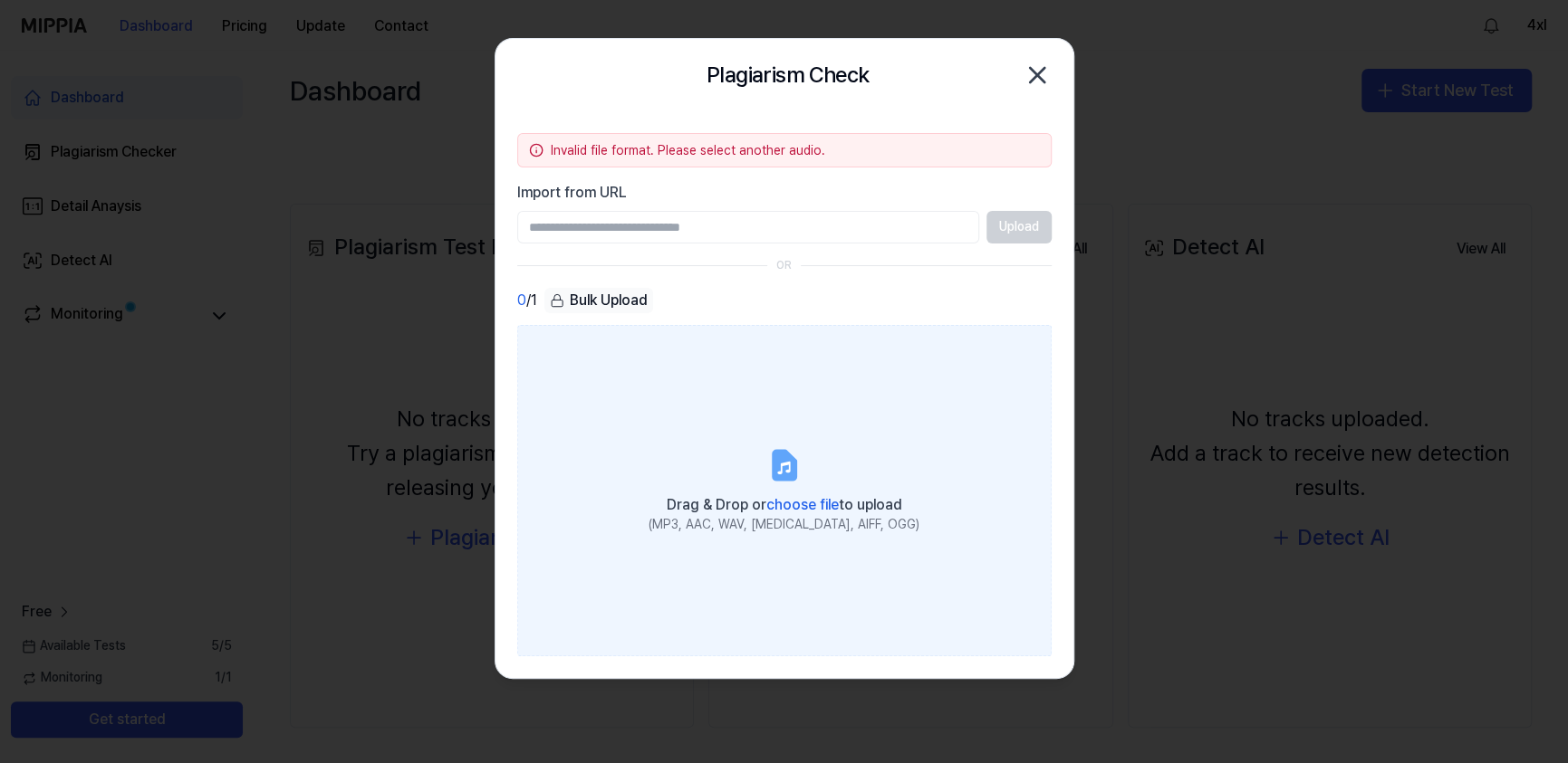
click at [792, 522] on div "(MP3, AAC, WAV, [MEDICAL_DATA], AIFF, OGG)" at bounding box center [783, 525] width 270 height 18
click at [0, 0] on input "Drag & Drop or choose file to upload (MP3, AAC, WAV, [MEDICAL_DATA], AIFF, OGG)" at bounding box center [0, 0] width 0 height 0
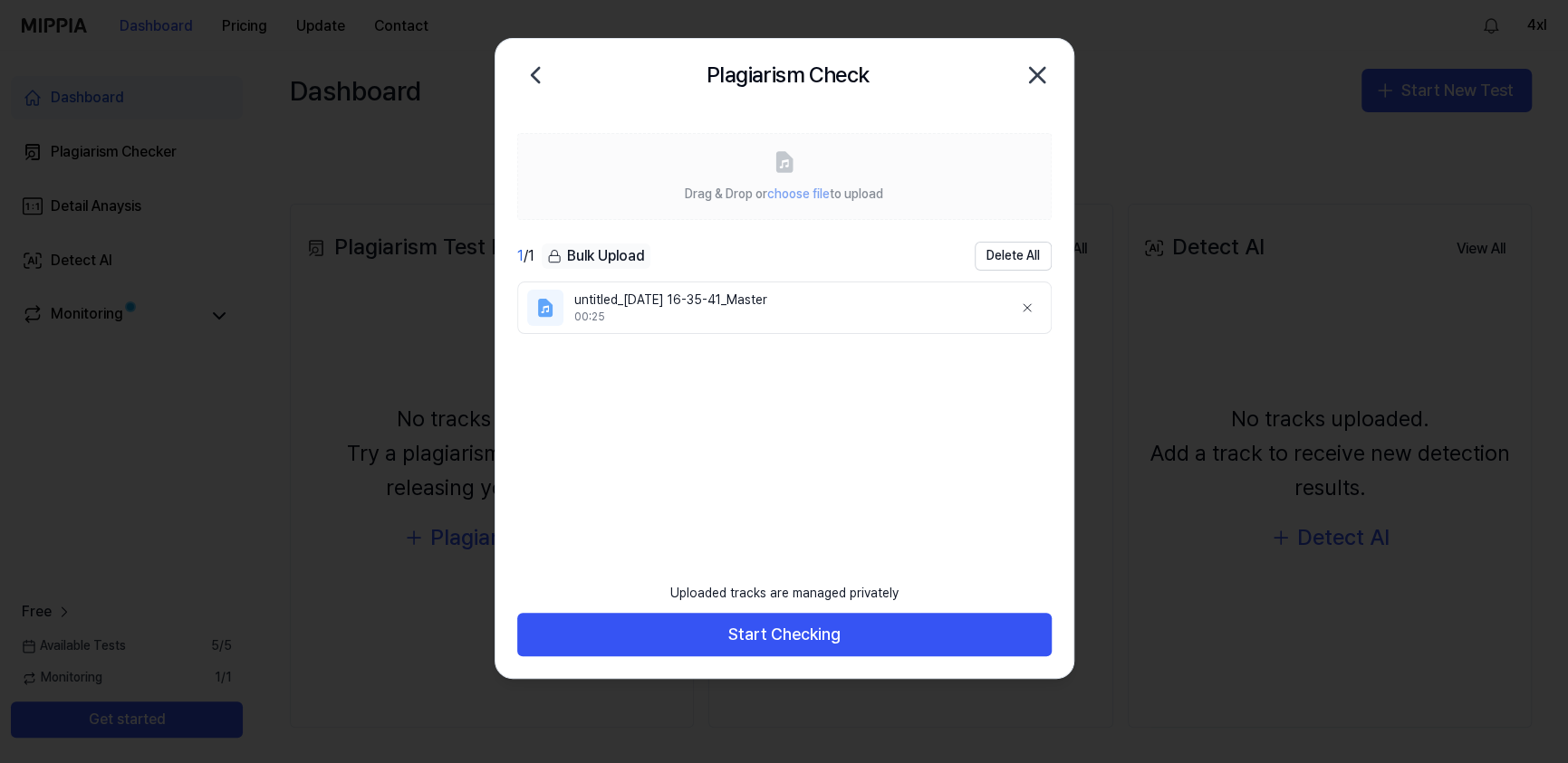
click at [550, 308] on icon at bounding box center [545, 308] width 13 height 17
click at [652, 294] on div "untitled_[DATE] 16-35-41_Master" at bounding box center [786, 300] width 424 height 18
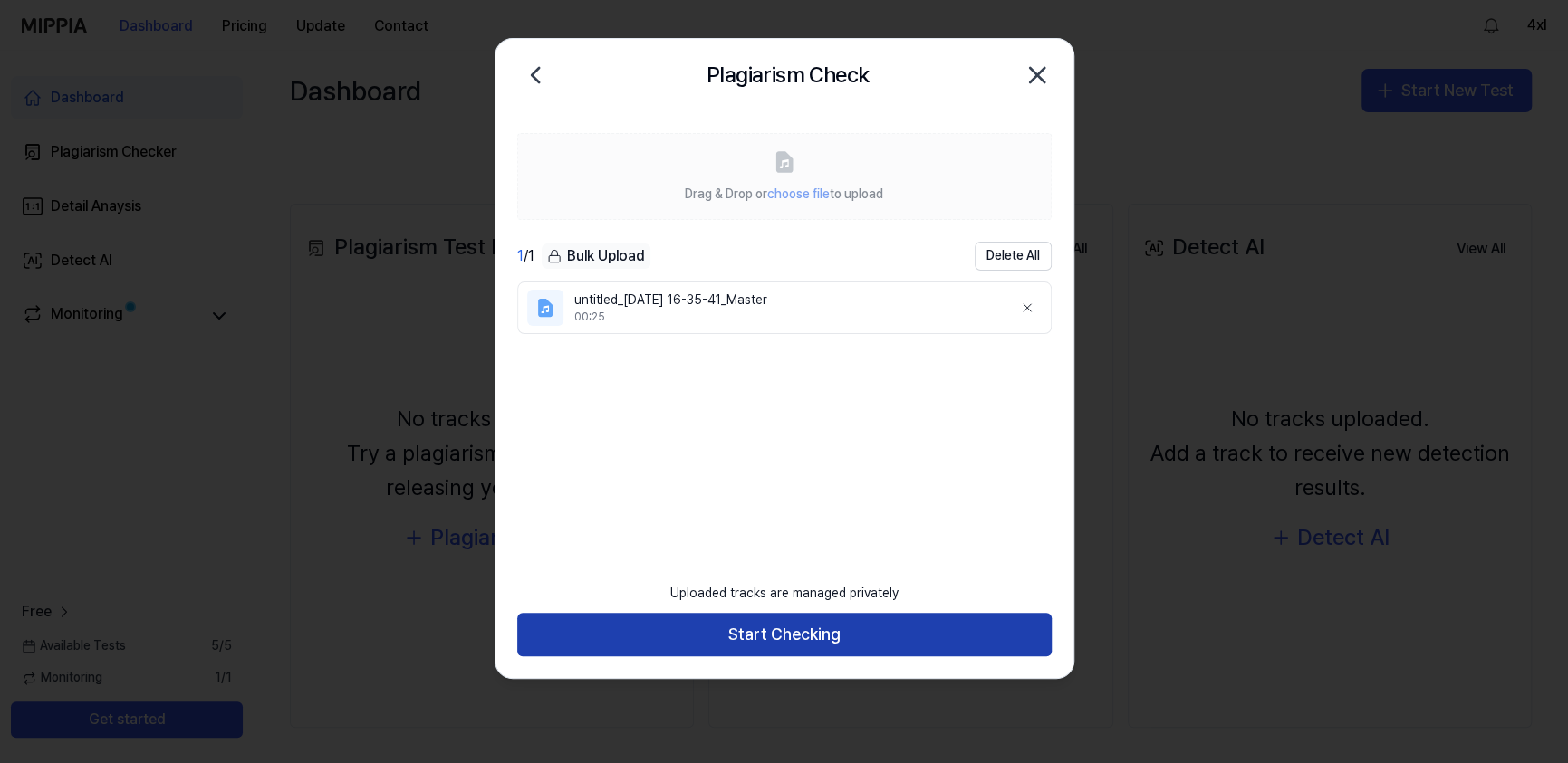
drag, startPoint x: 897, startPoint y: 639, endPoint x: 888, endPoint y: 641, distance: 9.2
click at [897, 640] on button "Start Checking" at bounding box center [784, 635] width 534 height 43
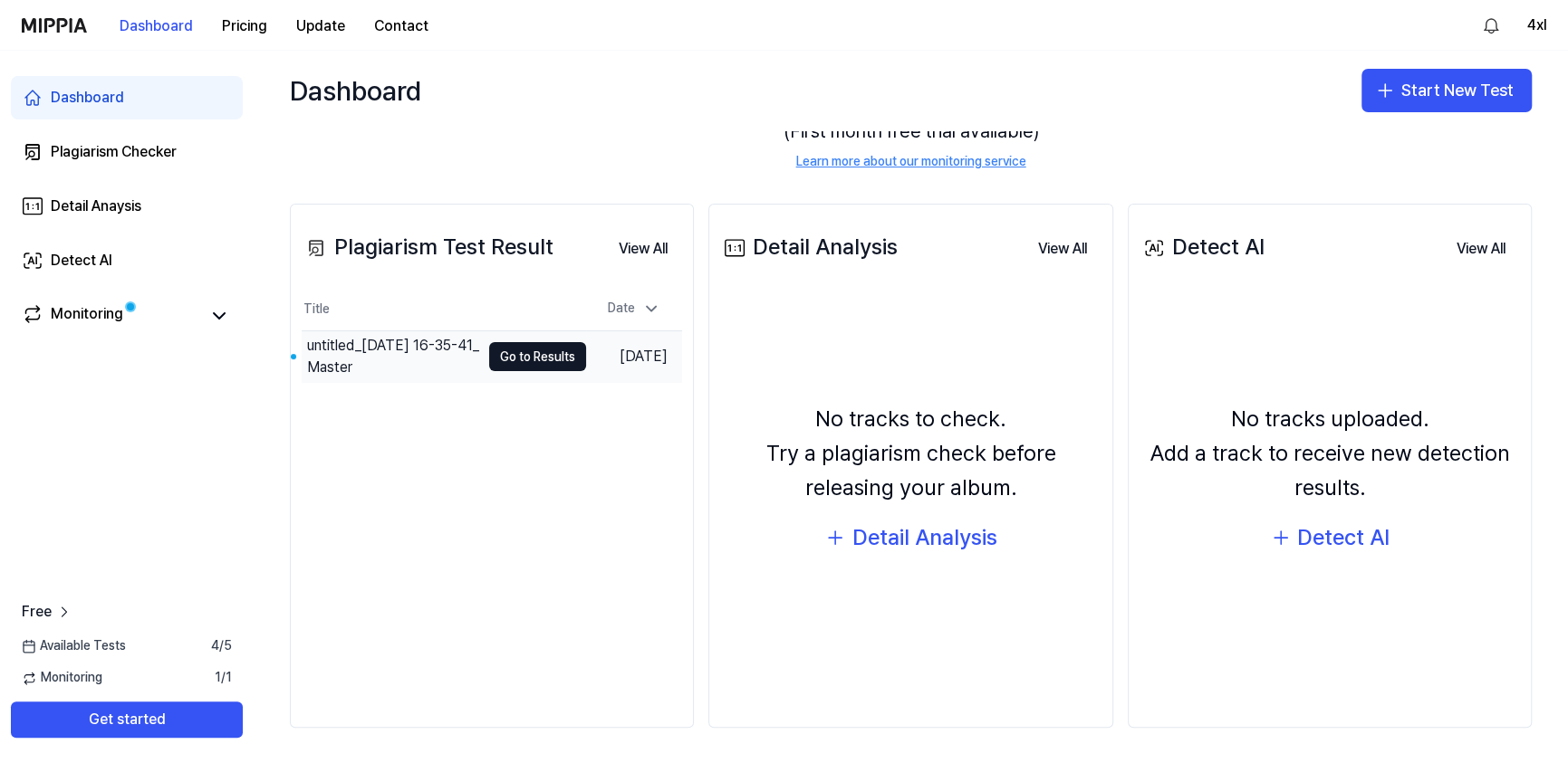
drag, startPoint x: 386, startPoint y: 350, endPoint x: 416, endPoint y: 351, distance: 30.0
click at [388, 350] on div "untitled_[DATE] 16-35-41_Master" at bounding box center [394, 357] width 173 height 43
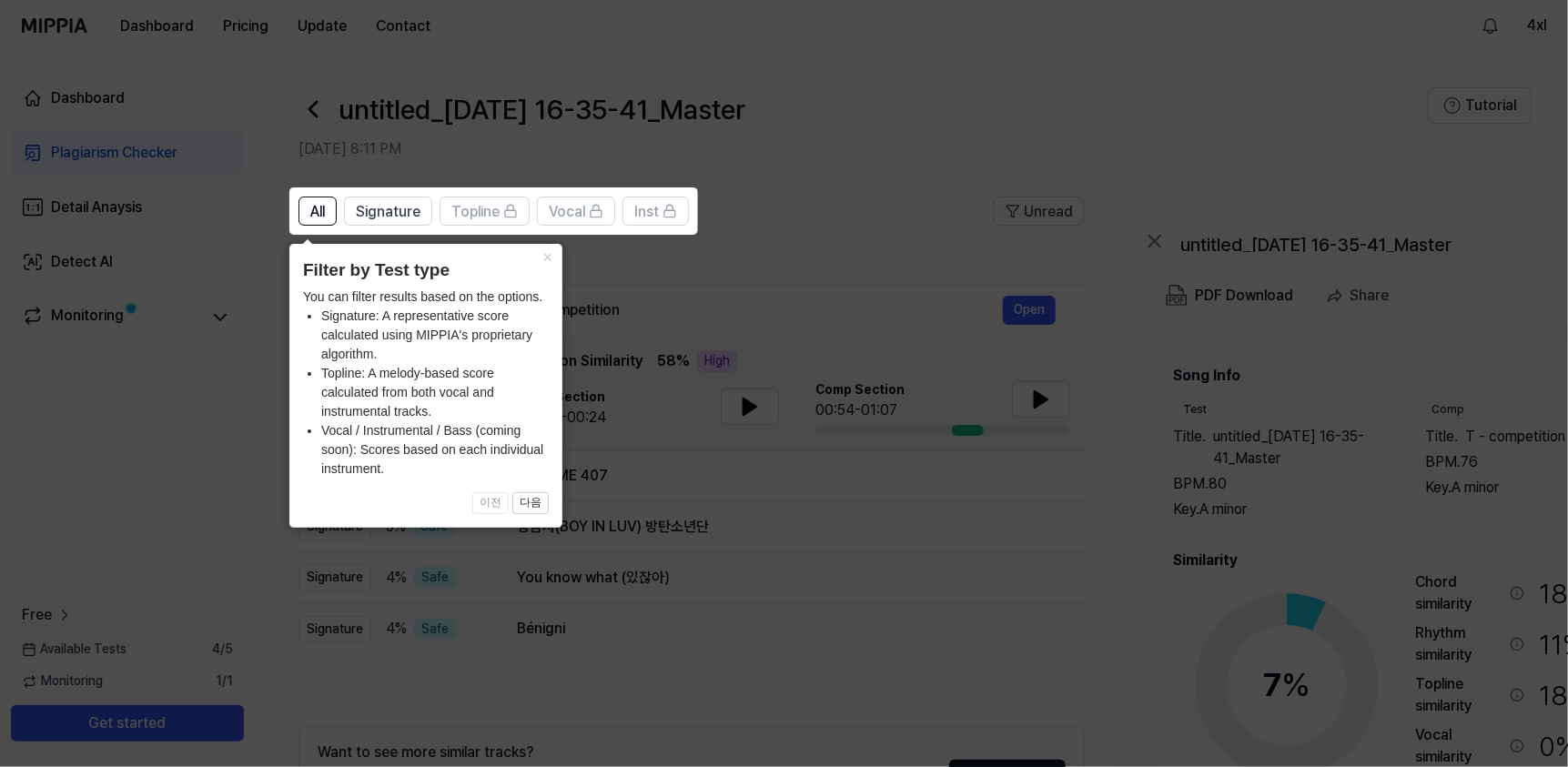
click at [614, 346] on icon at bounding box center [788, 384] width 1576 height 767
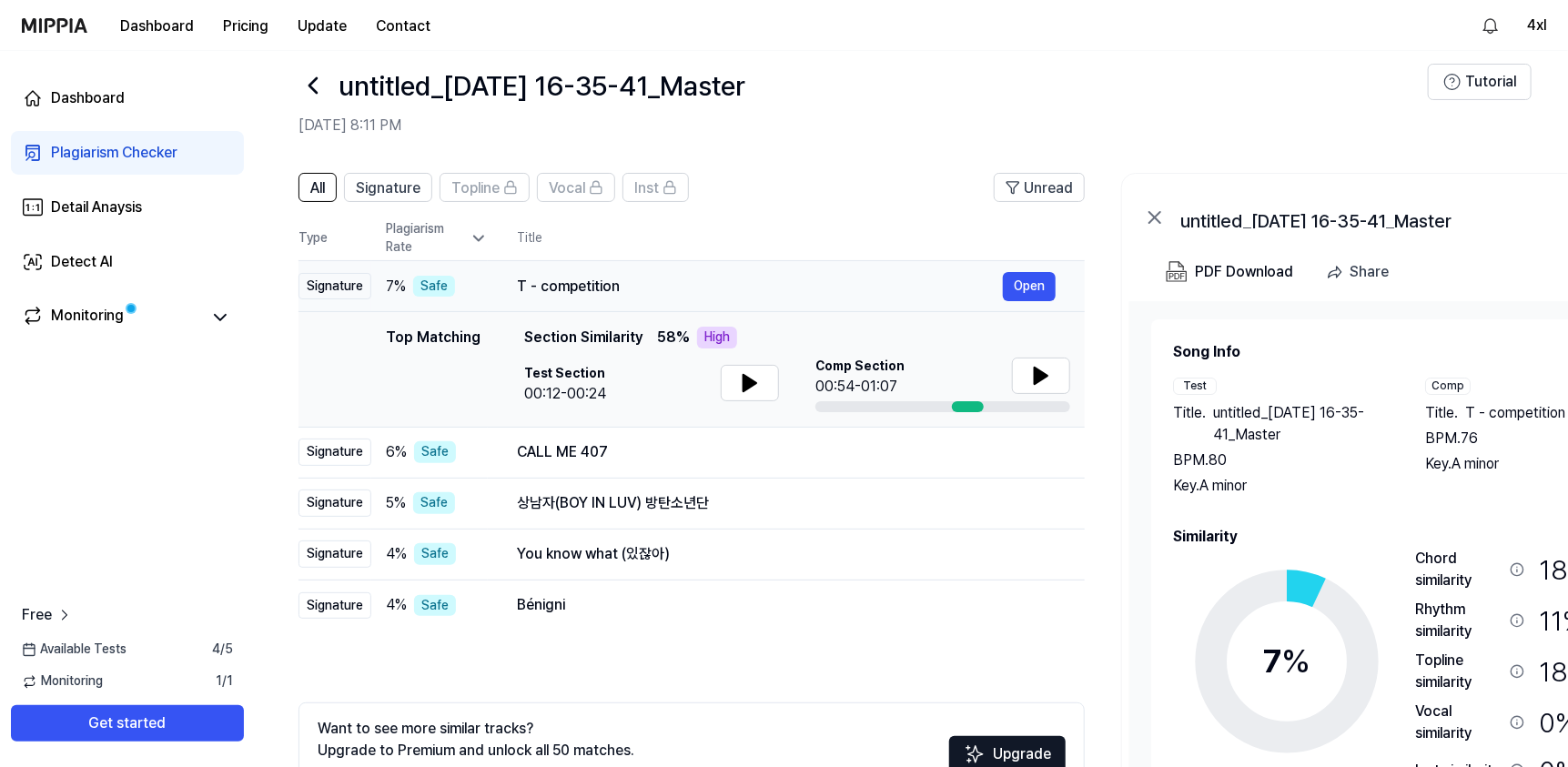
scroll to position [150, 0]
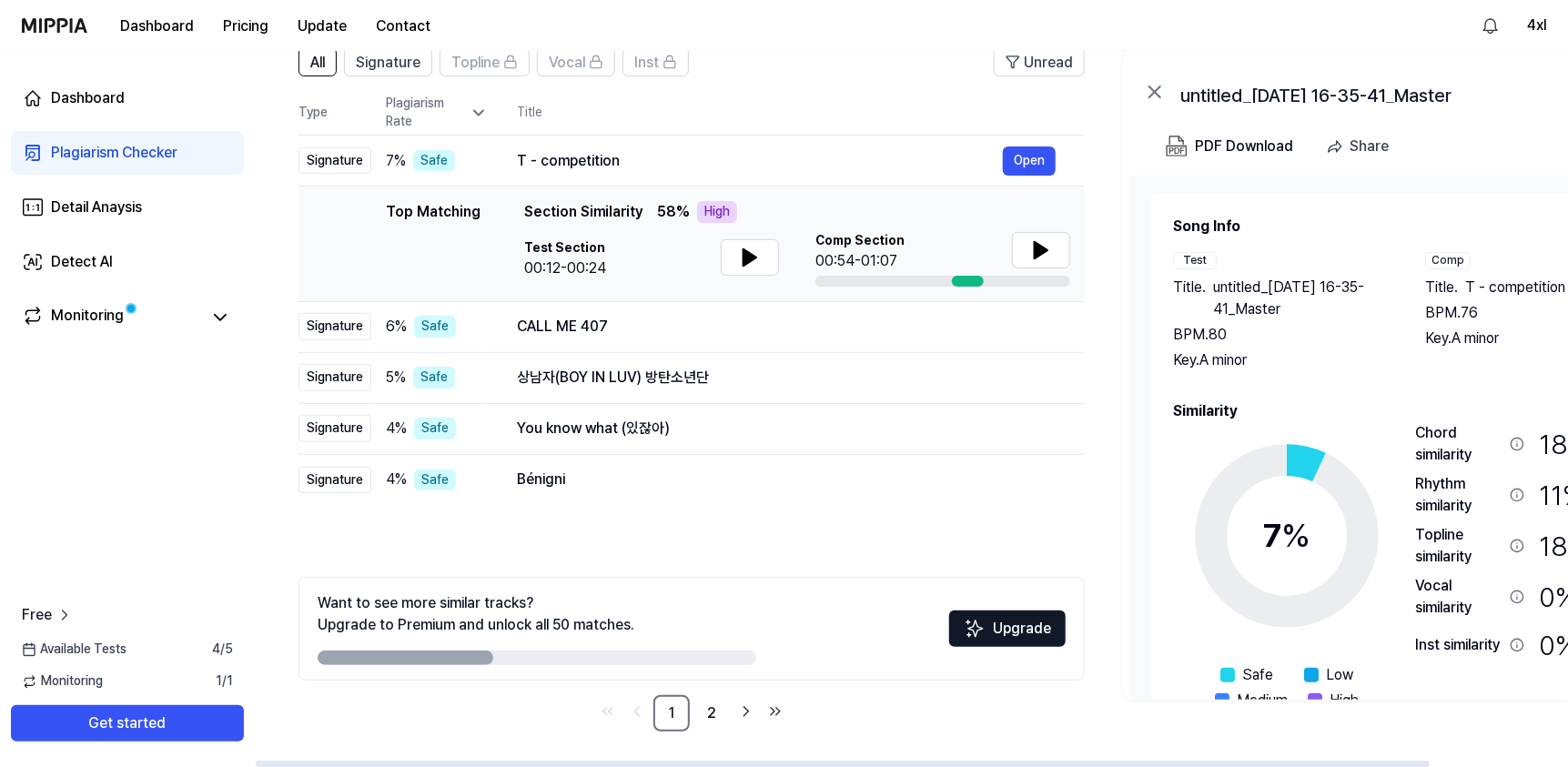
drag, startPoint x: 1239, startPoint y: 365, endPoint x: 1257, endPoint y: 278, distance: 88.8
click at [1240, 362] on div "Key. A minor" at bounding box center [1281, 360] width 216 height 22
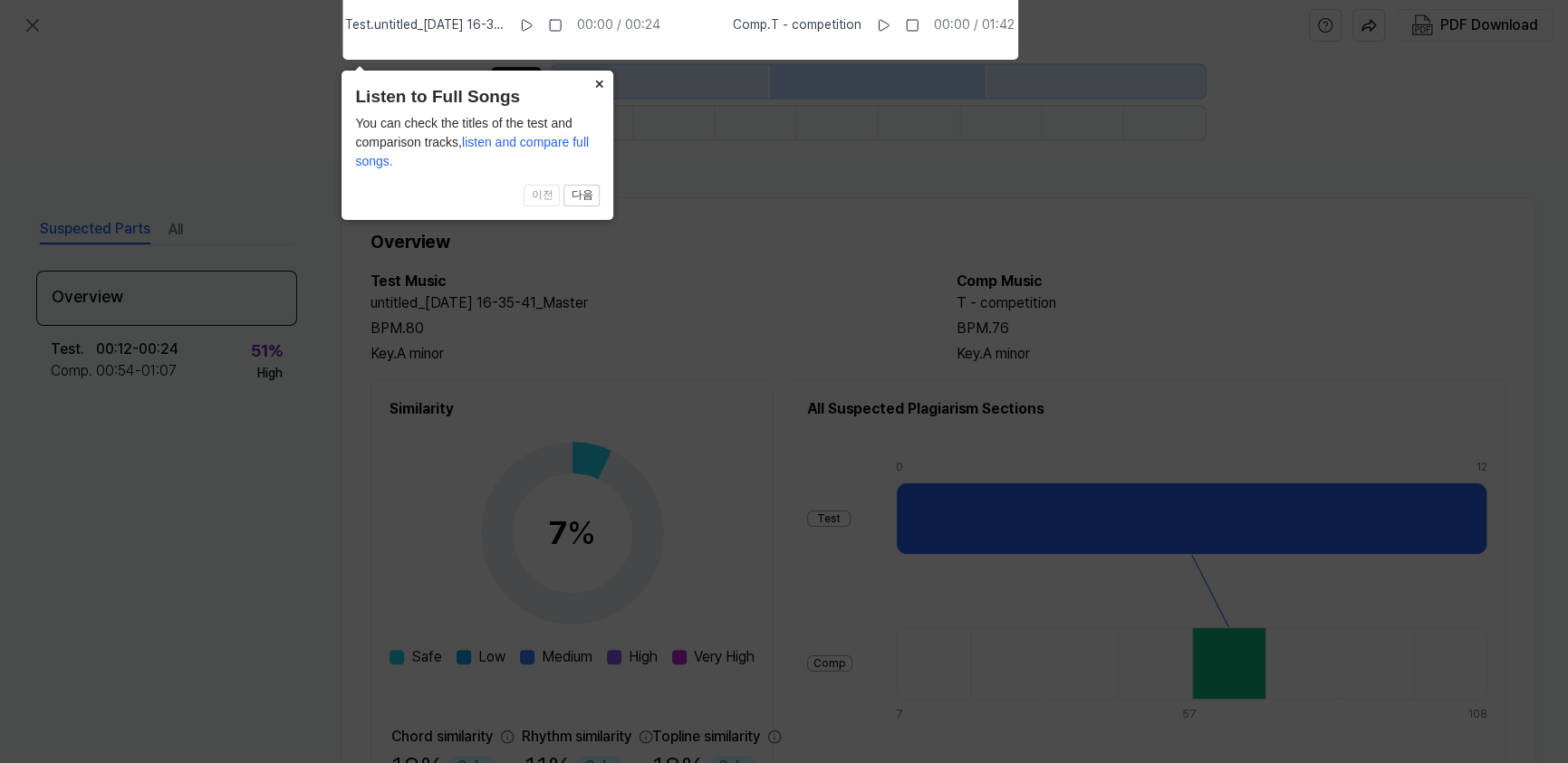
click at [596, 82] on button "×" at bounding box center [598, 83] width 29 height 25
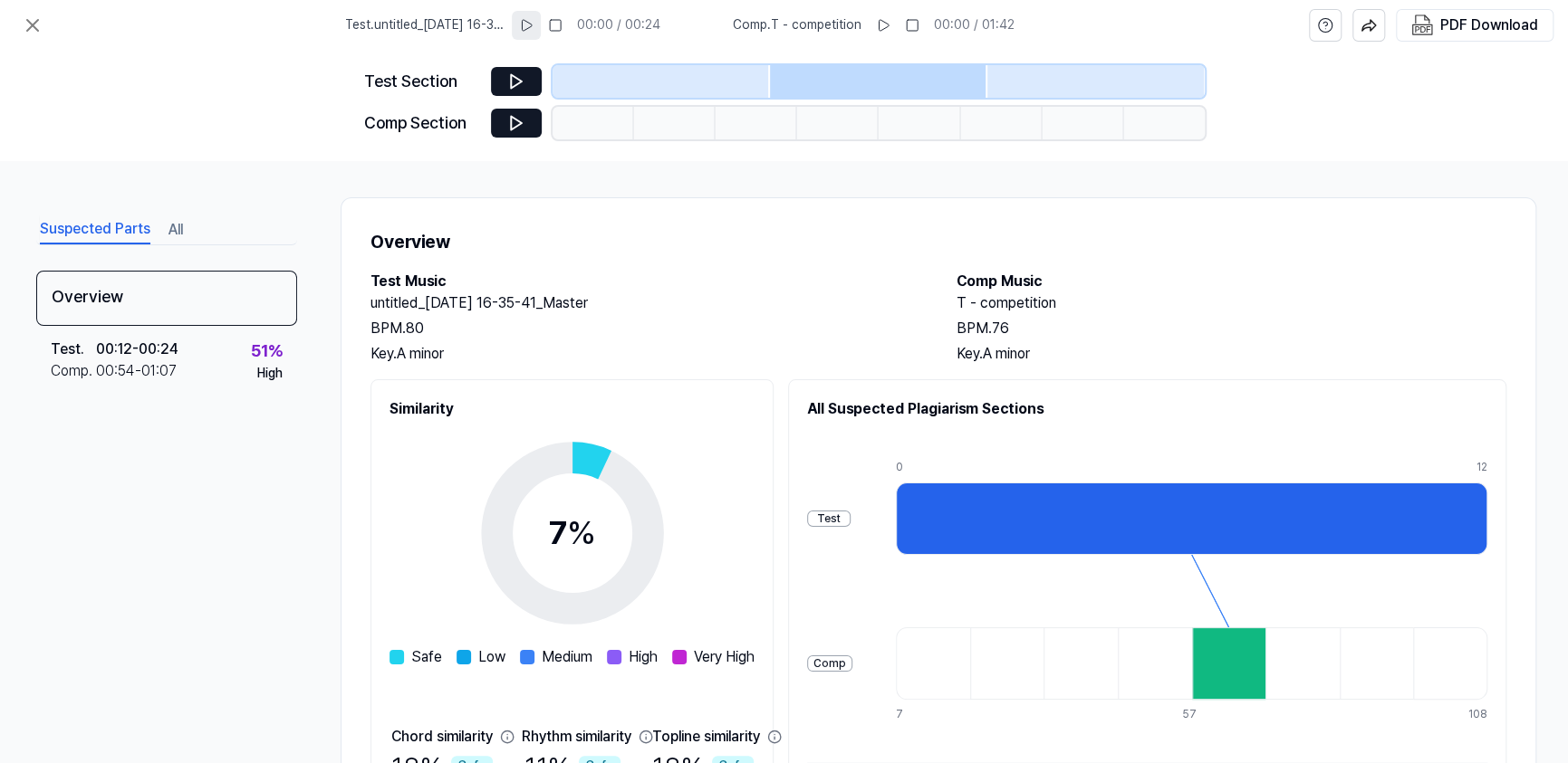
click at [531, 21] on icon at bounding box center [526, 24] width 14 height 14
click at [531, 28] on rect at bounding box center [529, 25] width 3 height 11
drag, startPoint x: 436, startPoint y: 355, endPoint x: 845, endPoint y: 159, distance: 453.5
click at [354, 363] on div "Overview Test Music untitled_[DATE] 16-35-41_Master BPM. 80 Key. A minor Comp M…" at bounding box center [938, 560] width 1196 height 726
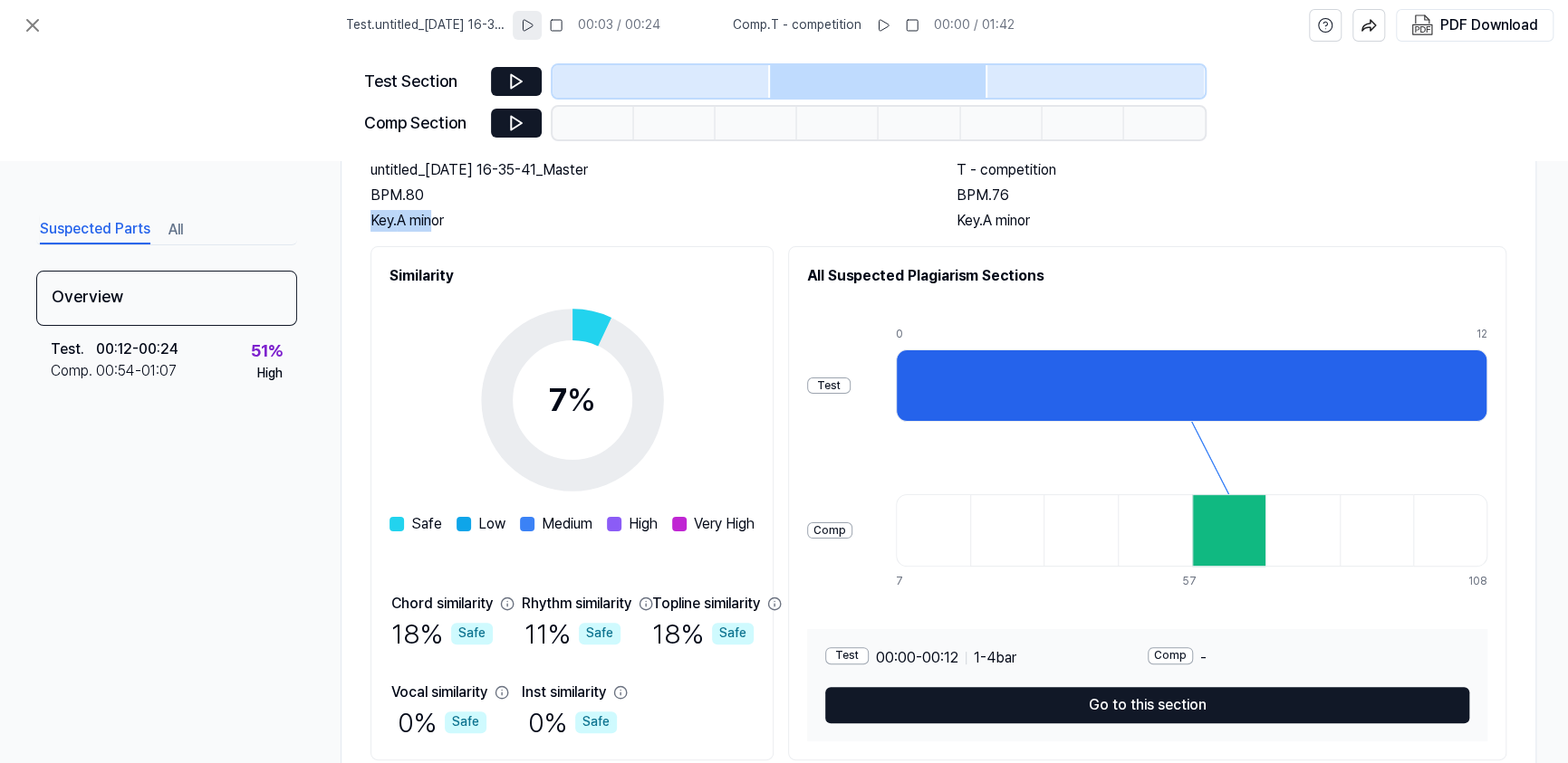
scroll to position [202, 0]
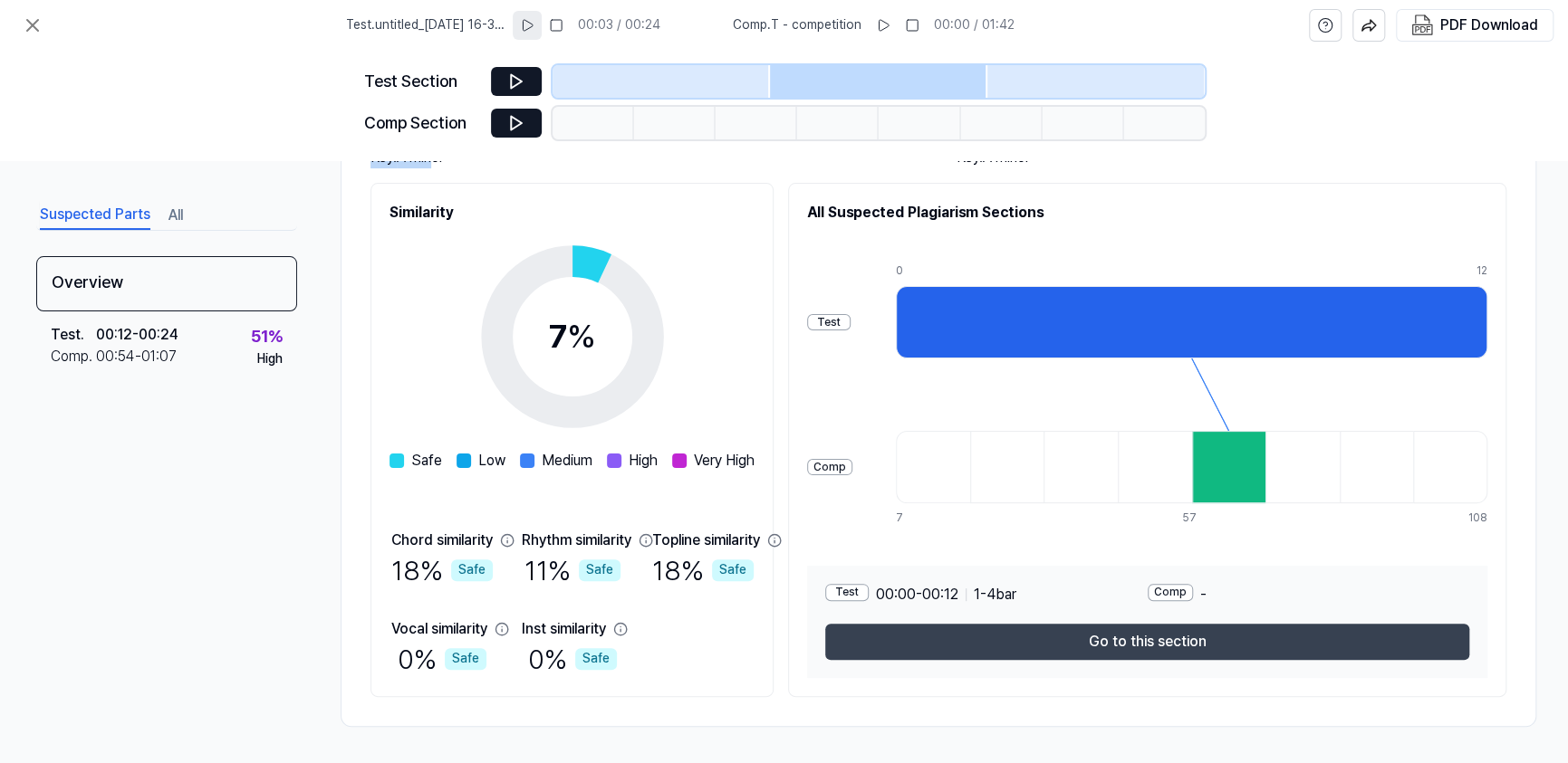
click at [1162, 630] on button "Go to this section" at bounding box center [1147, 641] width 644 height 36
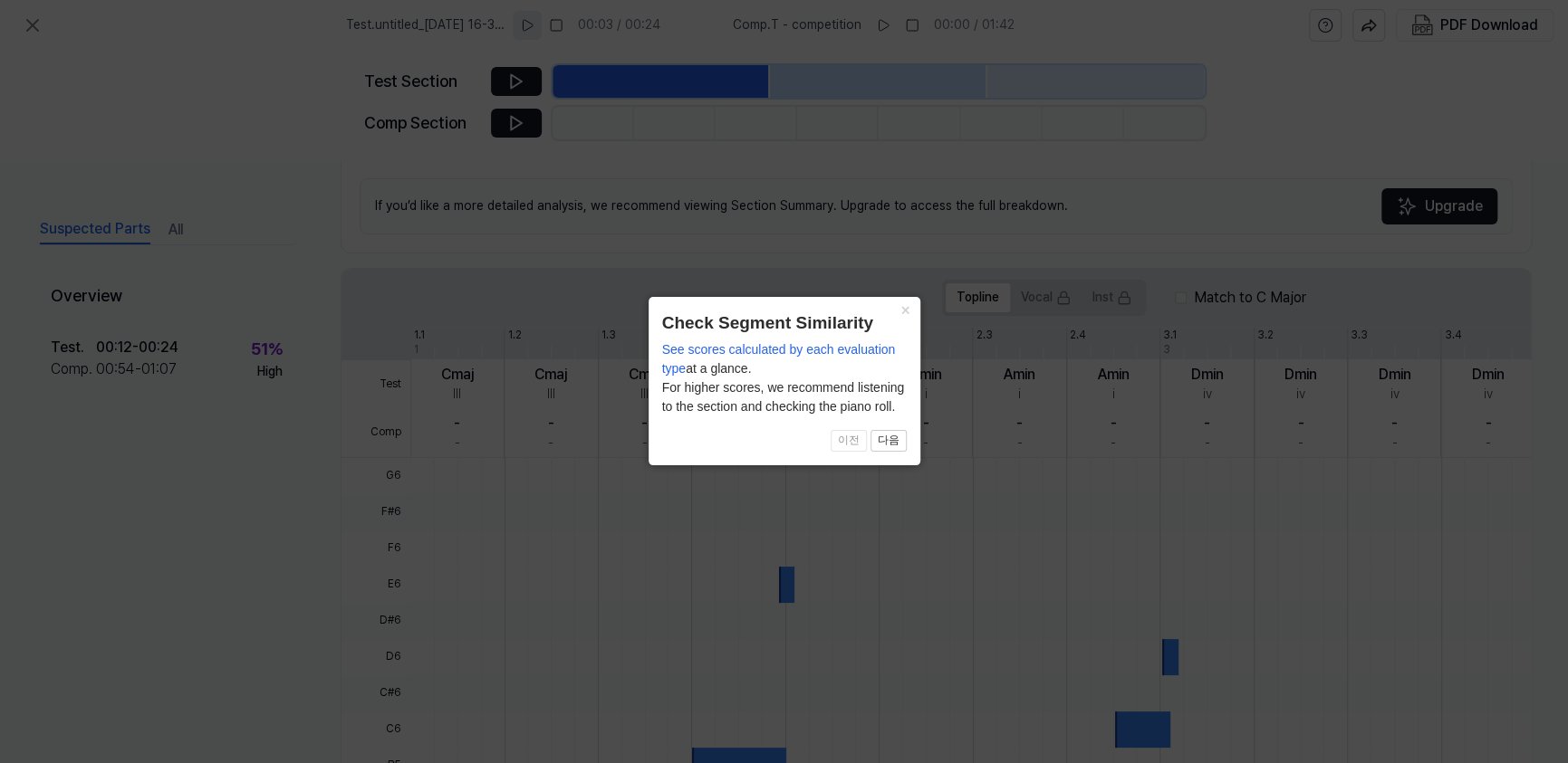
scroll to position [439, 0]
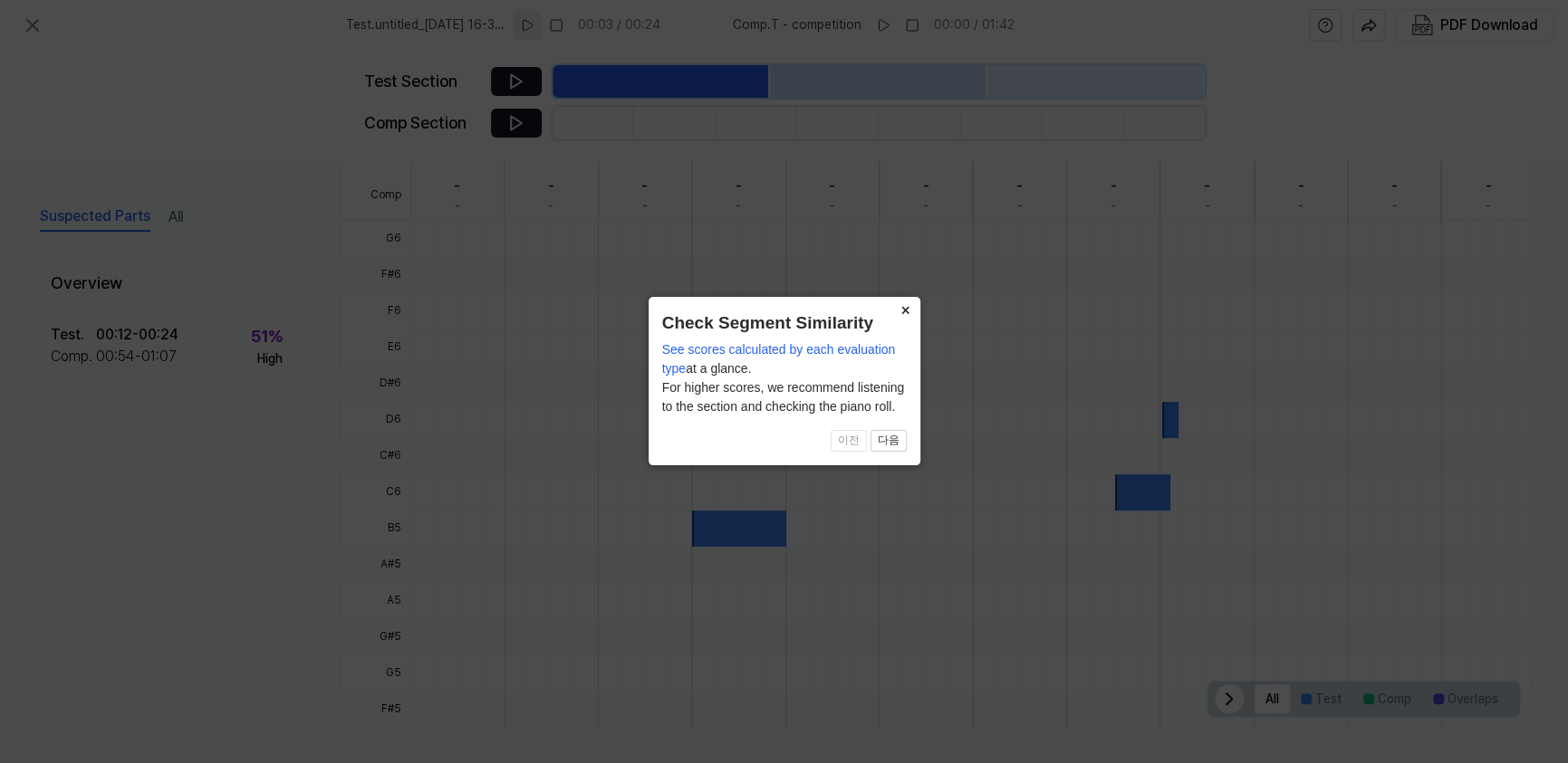
click at [898, 315] on button "×" at bounding box center [906, 309] width 29 height 25
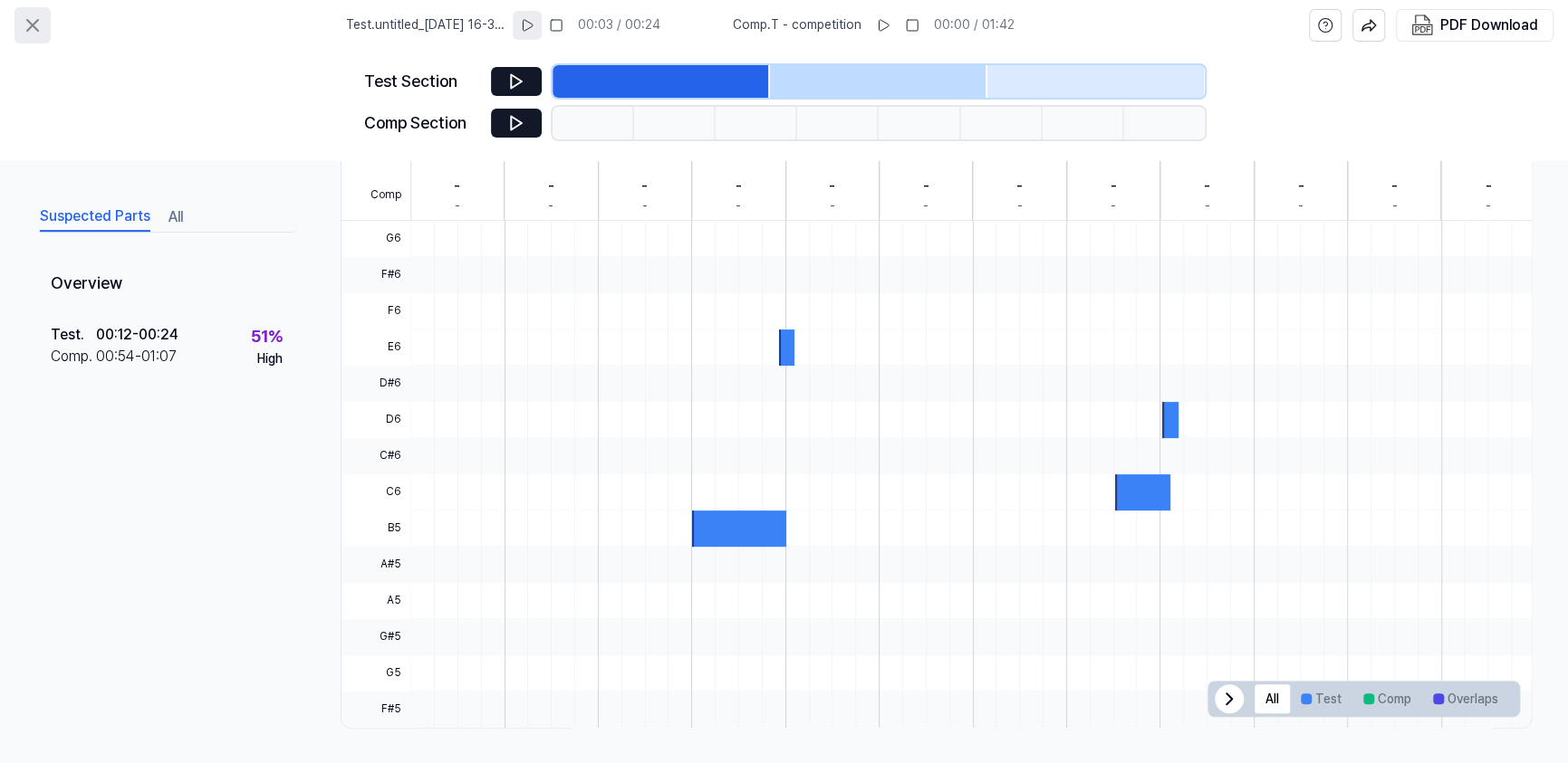
click at [27, 23] on icon at bounding box center [32, 24] width 22 height 22
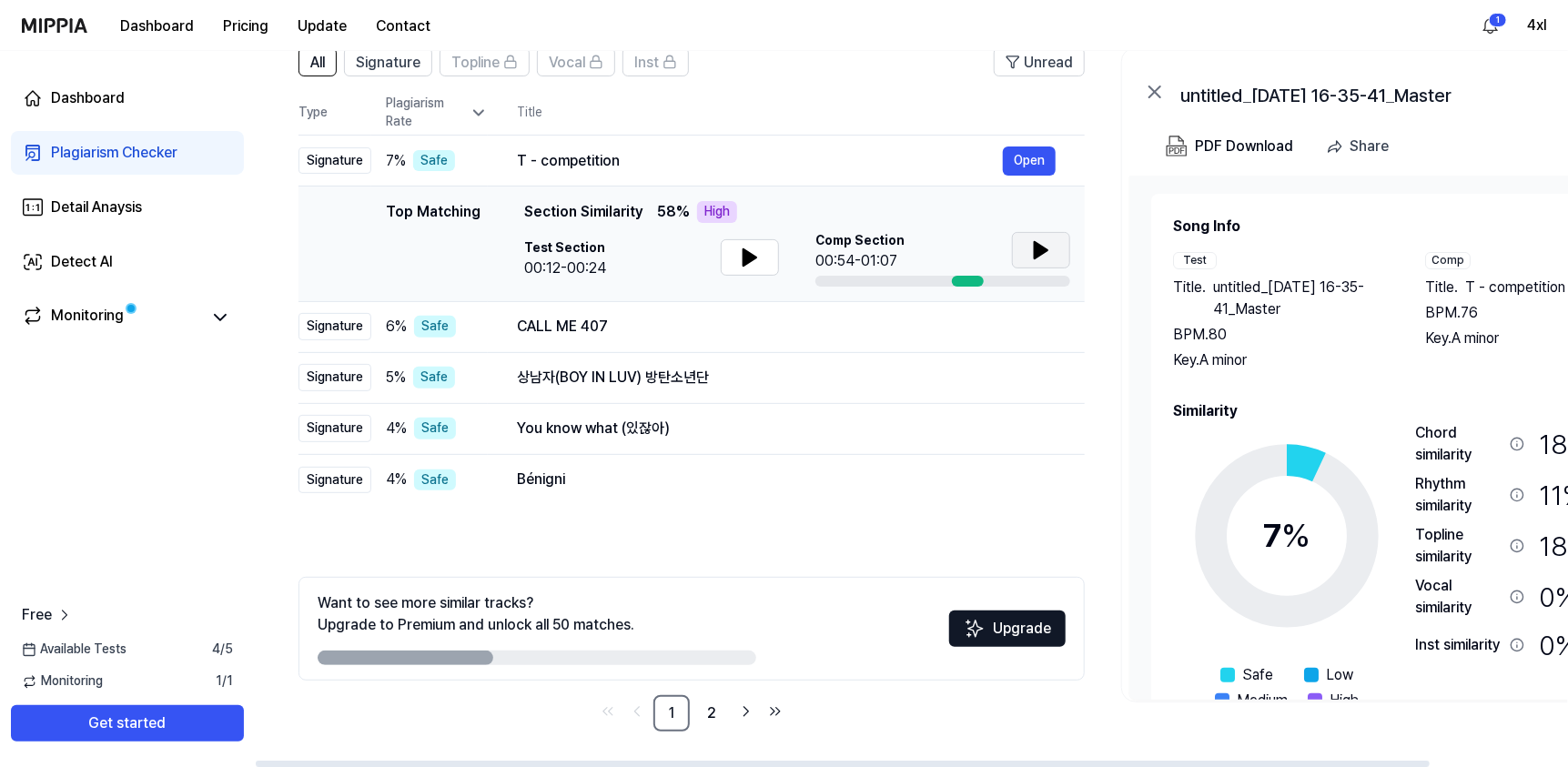
click at [1044, 259] on button at bounding box center [1042, 250] width 59 height 36
click at [1043, 254] on icon at bounding box center [1045, 250] width 4 height 14
click at [725, 712] on link "2" at bounding box center [711, 713] width 36 height 36
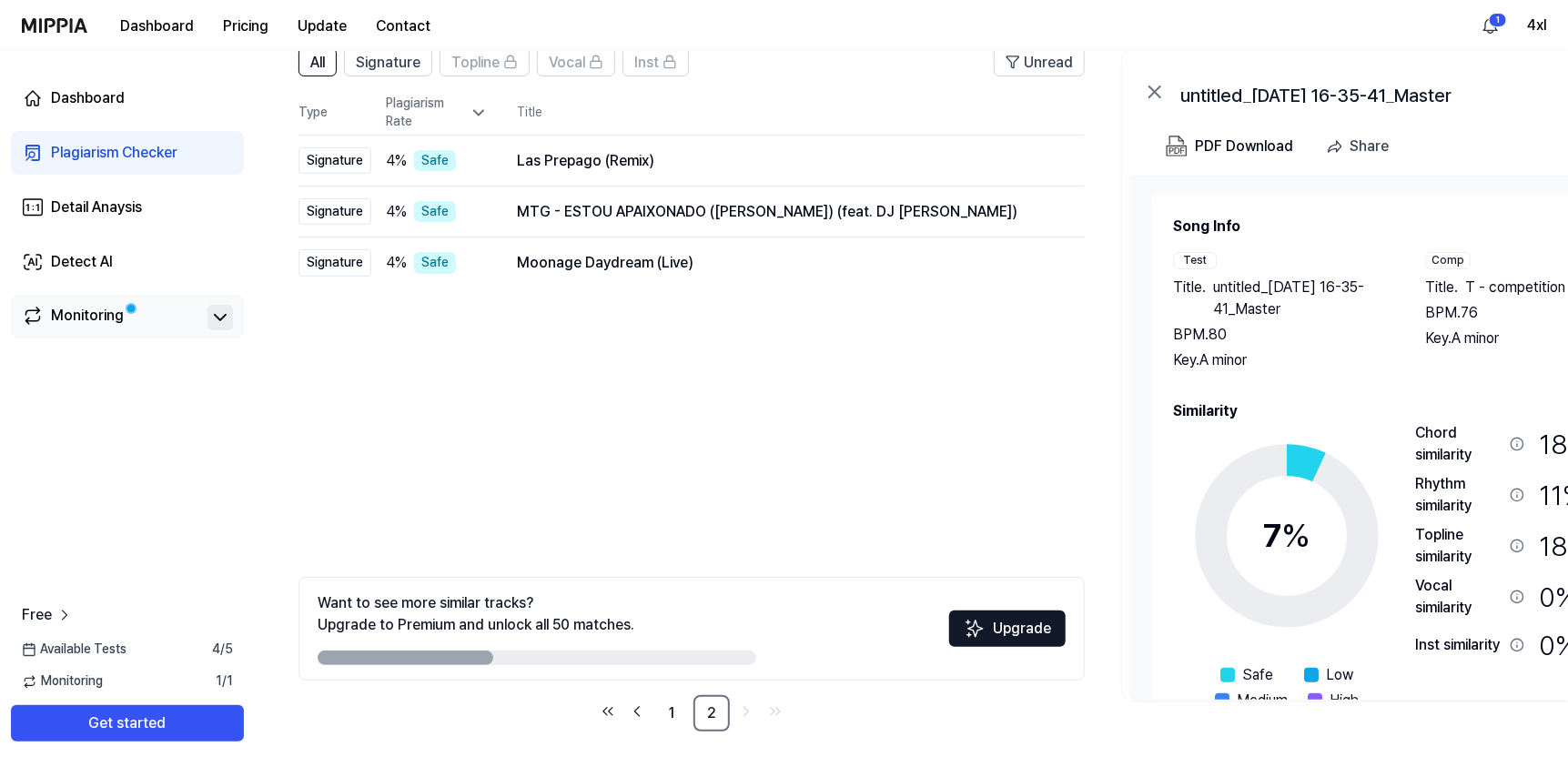
click at [227, 316] on icon at bounding box center [220, 317] width 22 height 22
click at [223, 316] on icon at bounding box center [220, 317] width 22 height 22
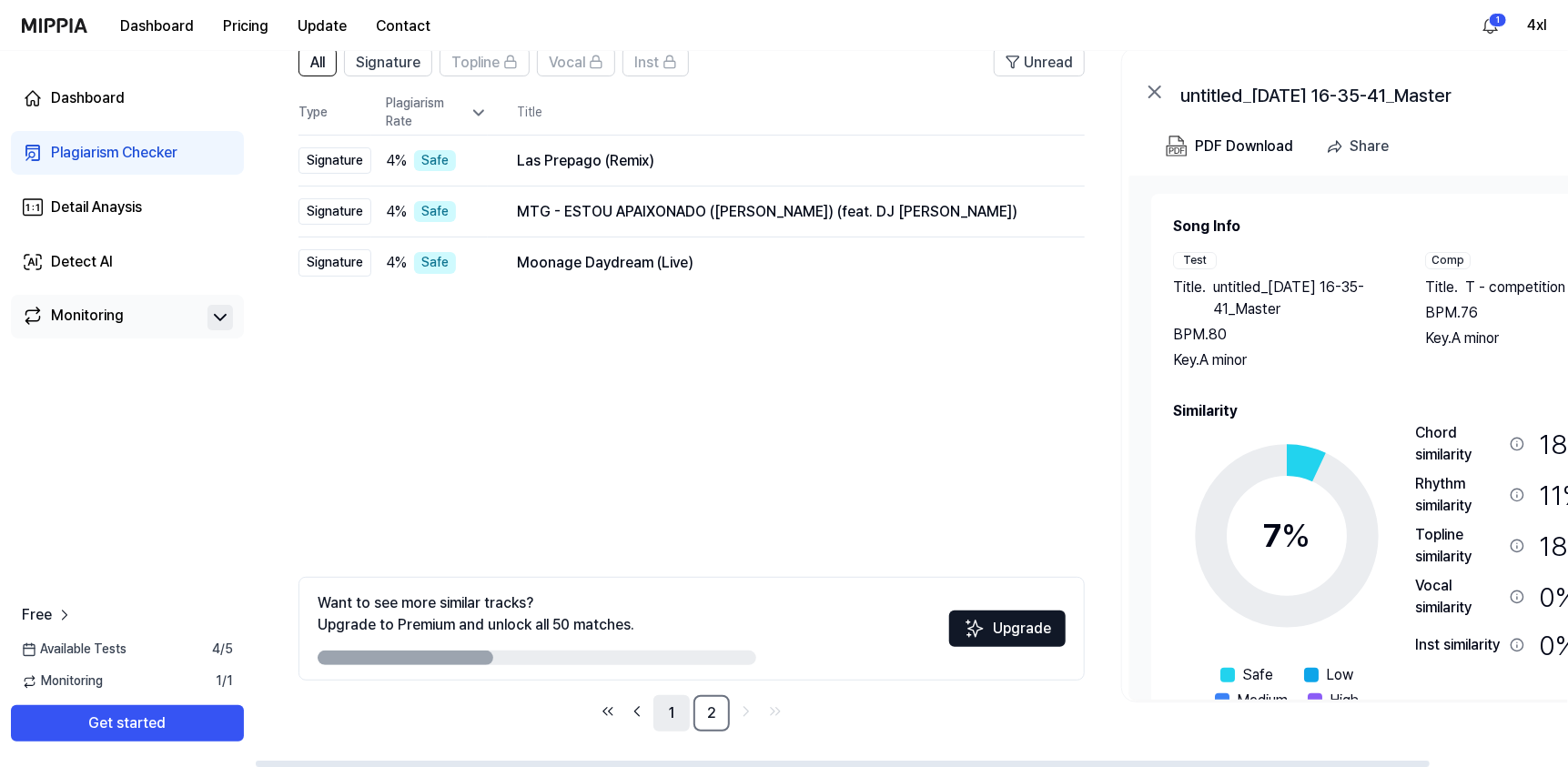
click at [670, 719] on link "1" at bounding box center [671, 713] width 36 height 36
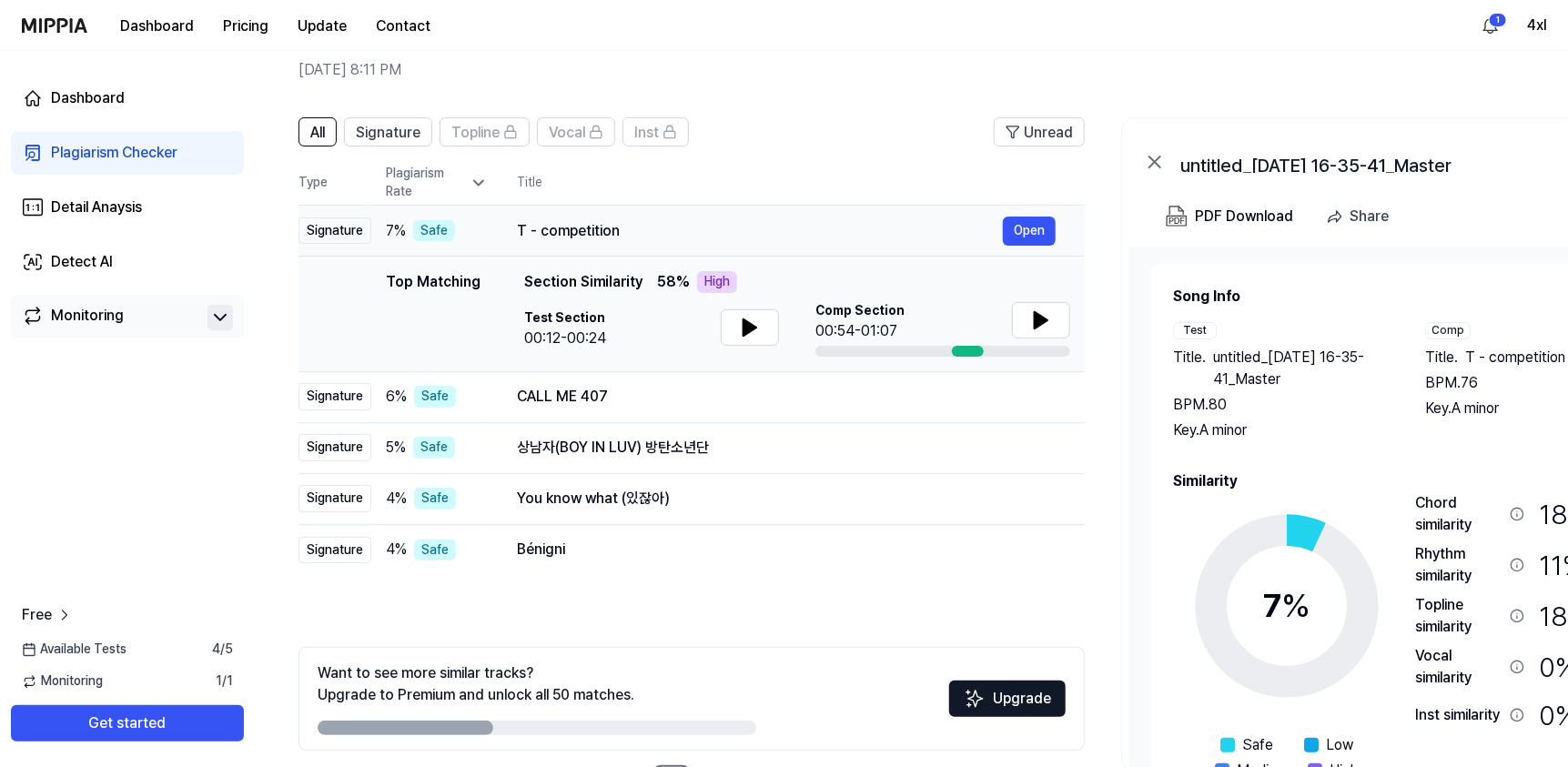
scroll to position [0, 0]
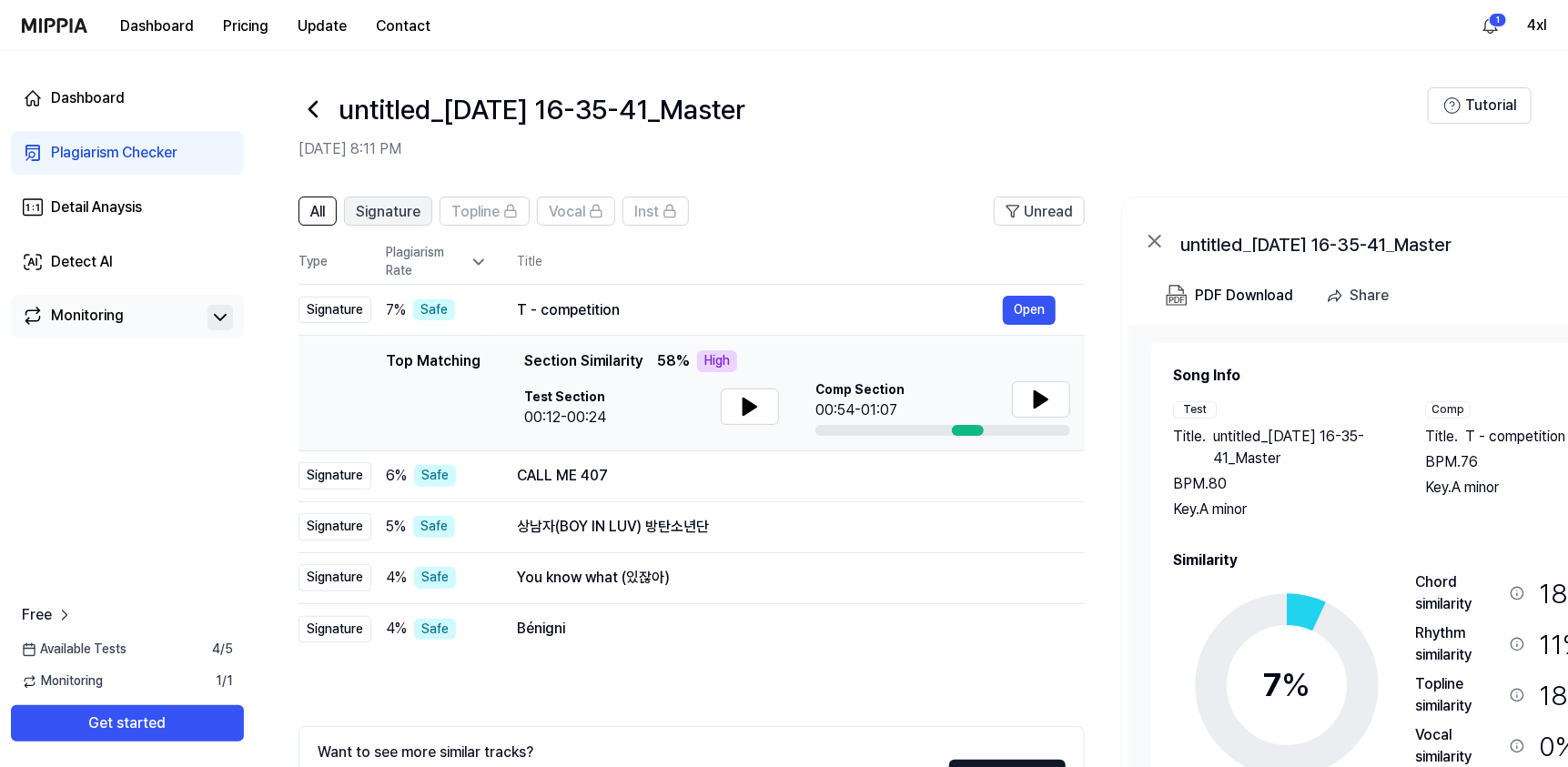
click at [412, 214] on span "Signature" at bounding box center [388, 211] width 64 height 22
click at [330, 216] on button "All" at bounding box center [317, 211] width 38 height 29
